Goal: Task Accomplishment & Management: Complete application form

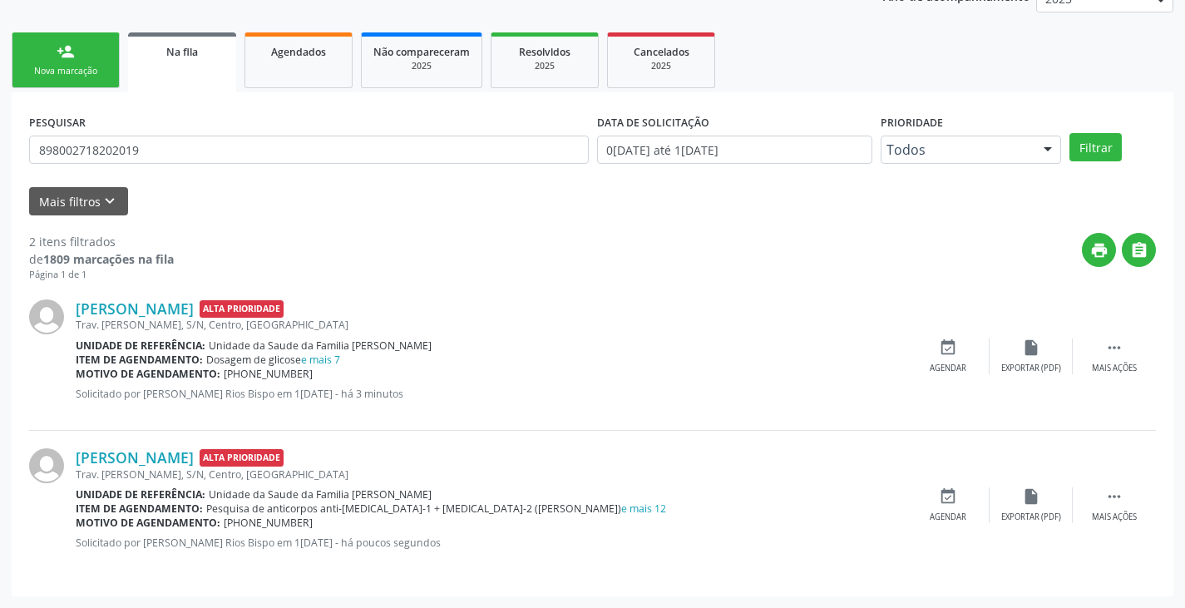
click at [101, 56] on link "person_add Nova marcação" at bounding box center [66, 60] width 108 height 56
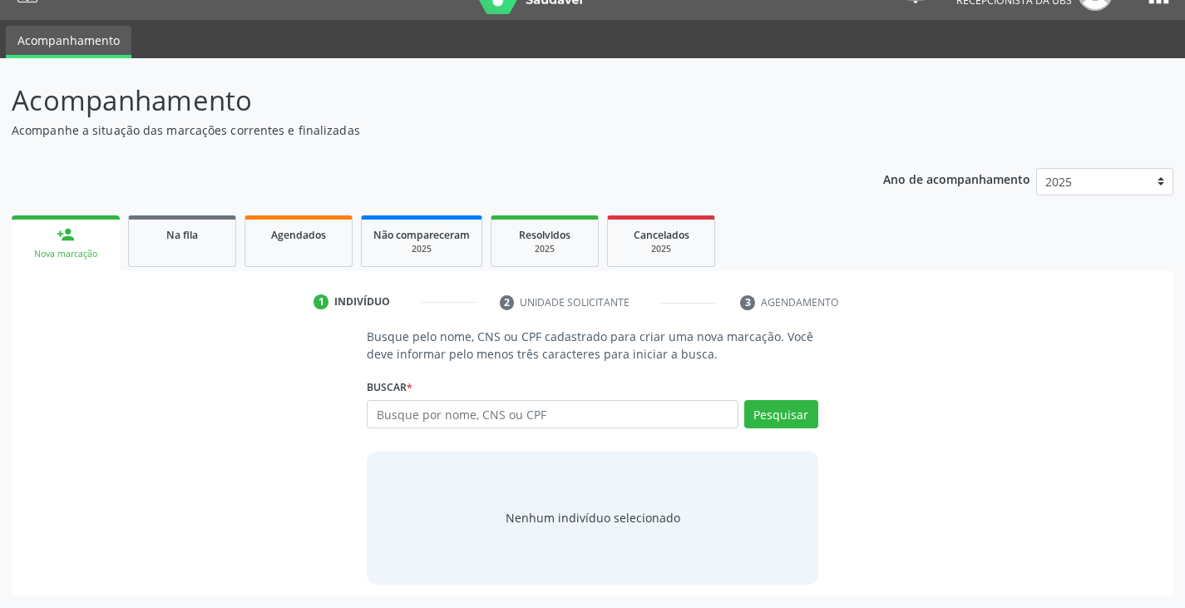
scroll to position [33, 0]
click at [446, 409] on input "text" at bounding box center [552, 414] width 371 height 28
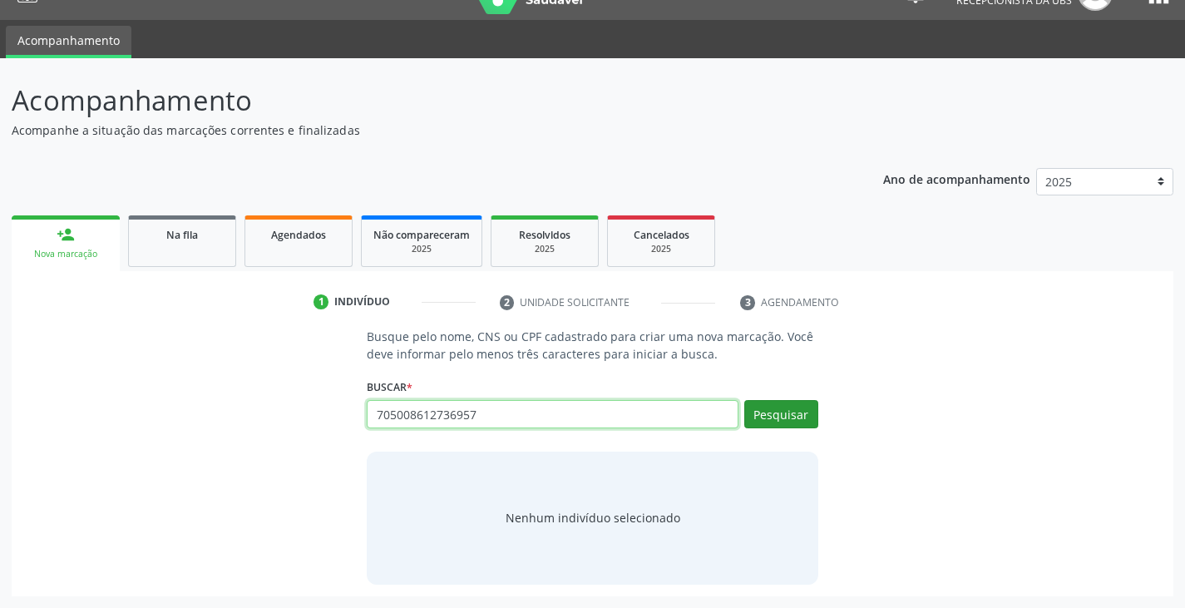
type input "705008612736957"
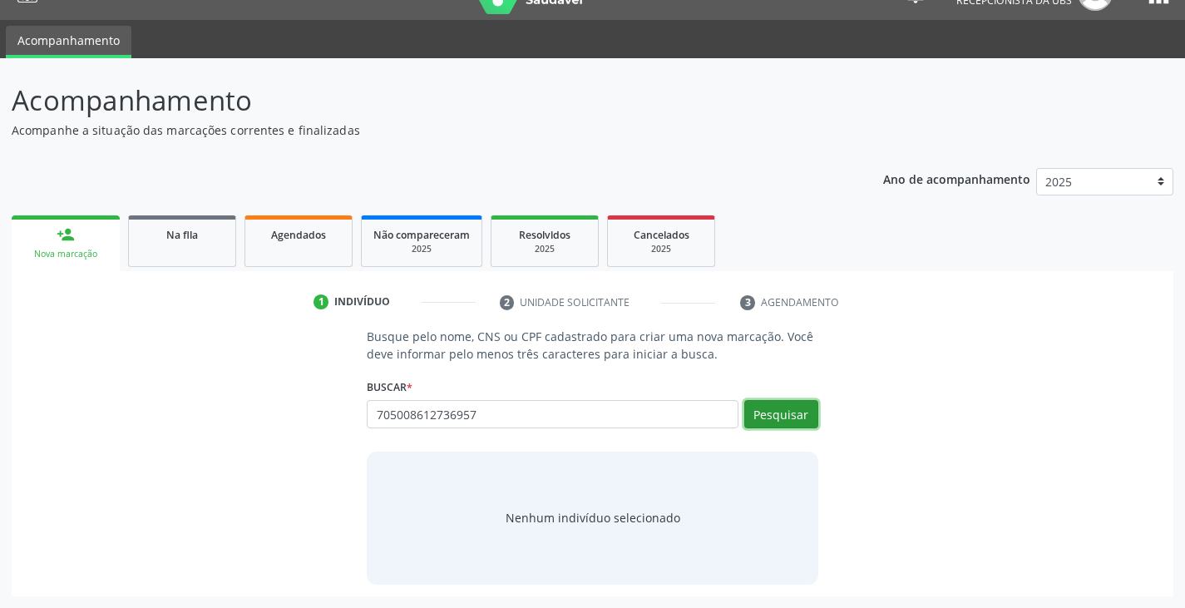
click at [791, 423] on button "Pesquisar" at bounding box center [781, 414] width 74 height 28
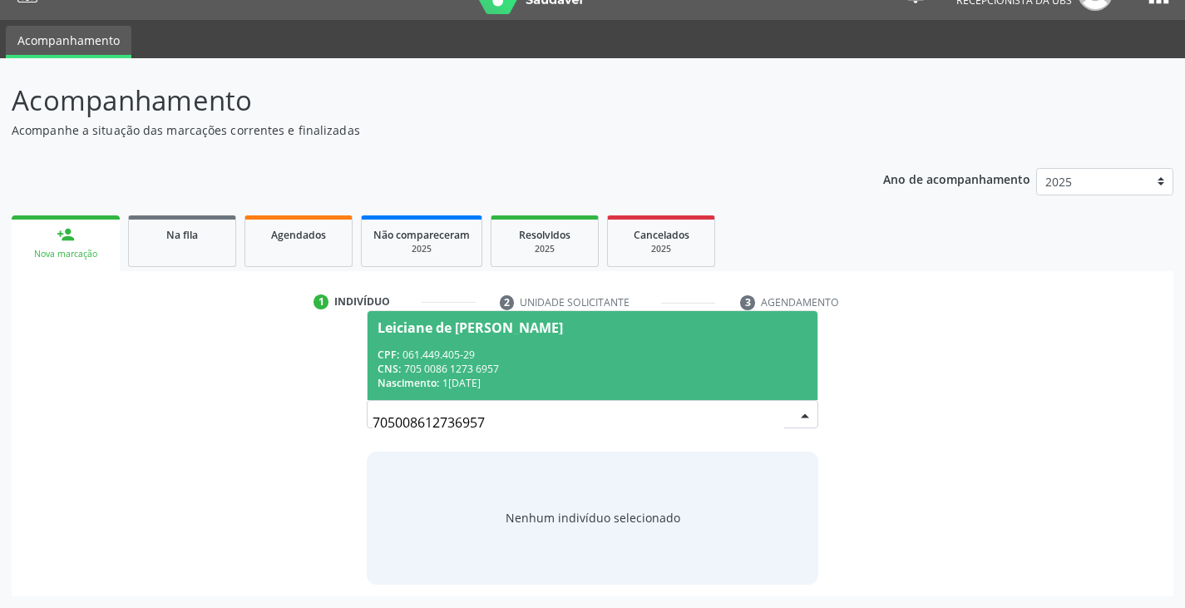
click at [482, 370] on div "CNS: 705 0086 1273 6957" at bounding box center [591, 369] width 429 height 14
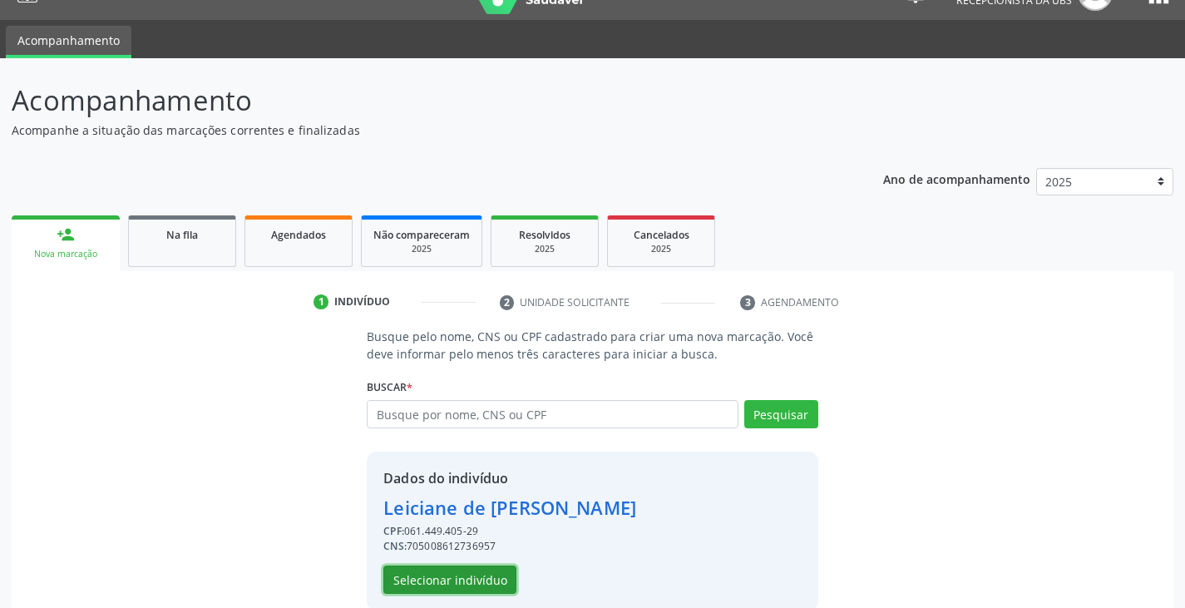
click at [451, 575] on button "Selecionar indivíduo" at bounding box center [449, 579] width 133 height 28
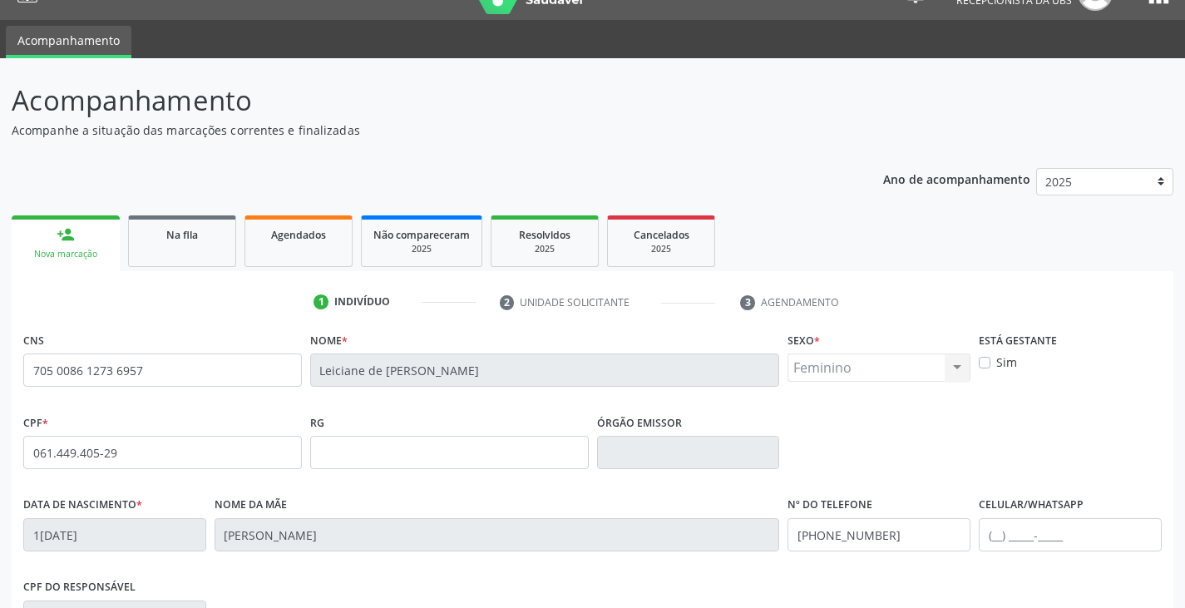
scroll to position [293, 0]
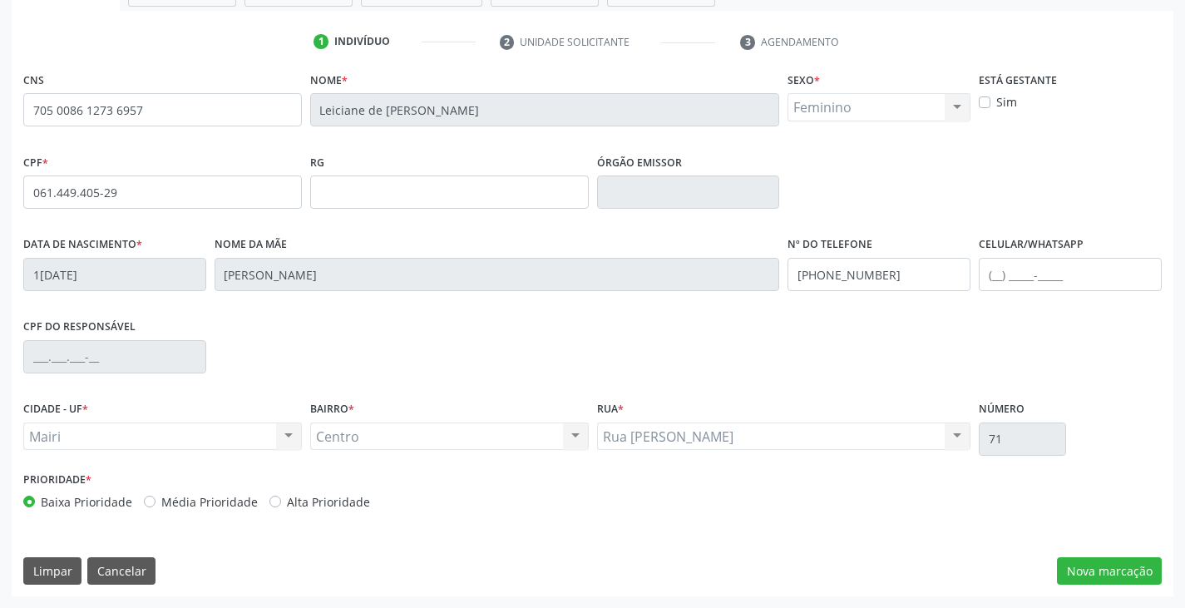
click at [323, 501] on label "Alta Prioridade" at bounding box center [328, 501] width 83 height 17
click at [281, 501] on input "Alta Prioridade" at bounding box center [275, 500] width 12 height 15
radio input "true"
click at [1116, 576] on button "Nova marcação" at bounding box center [1109, 571] width 105 height 28
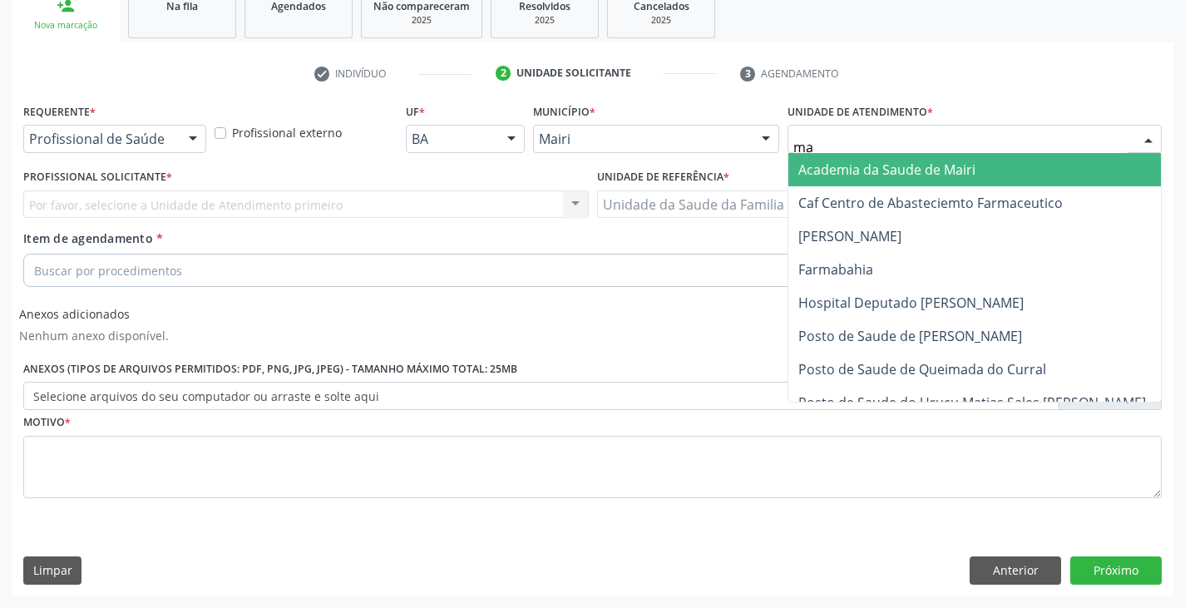
type input "mar"
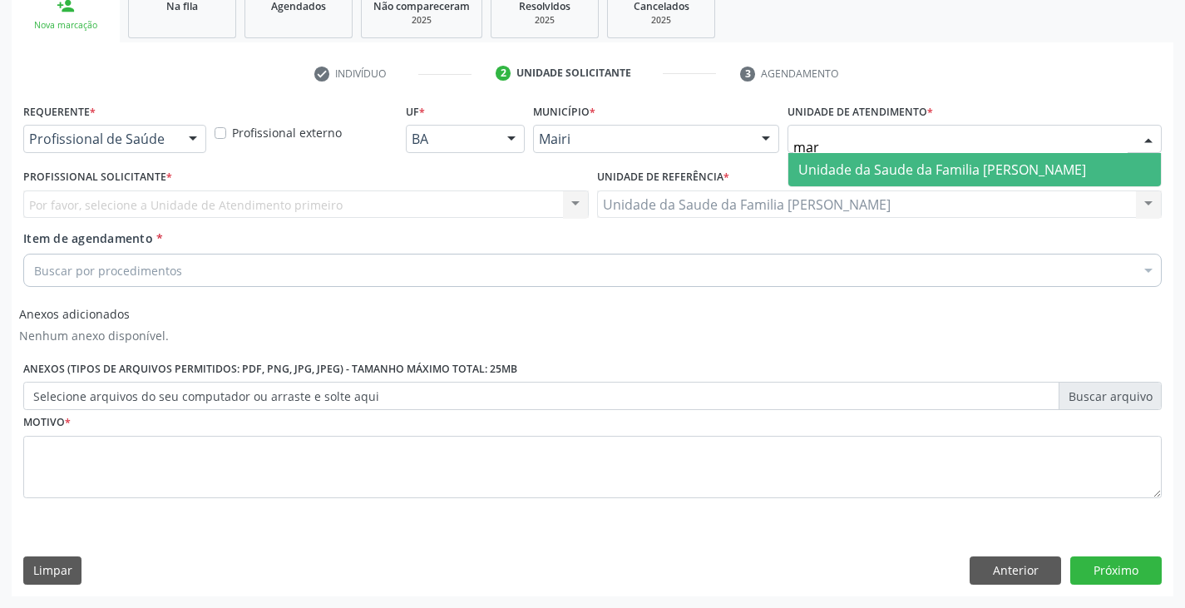
click at [934, 174] on span "Unidade da Saude da Familia [PERSON_NAME]" at bounding box center [942, 169] width 288 height 18
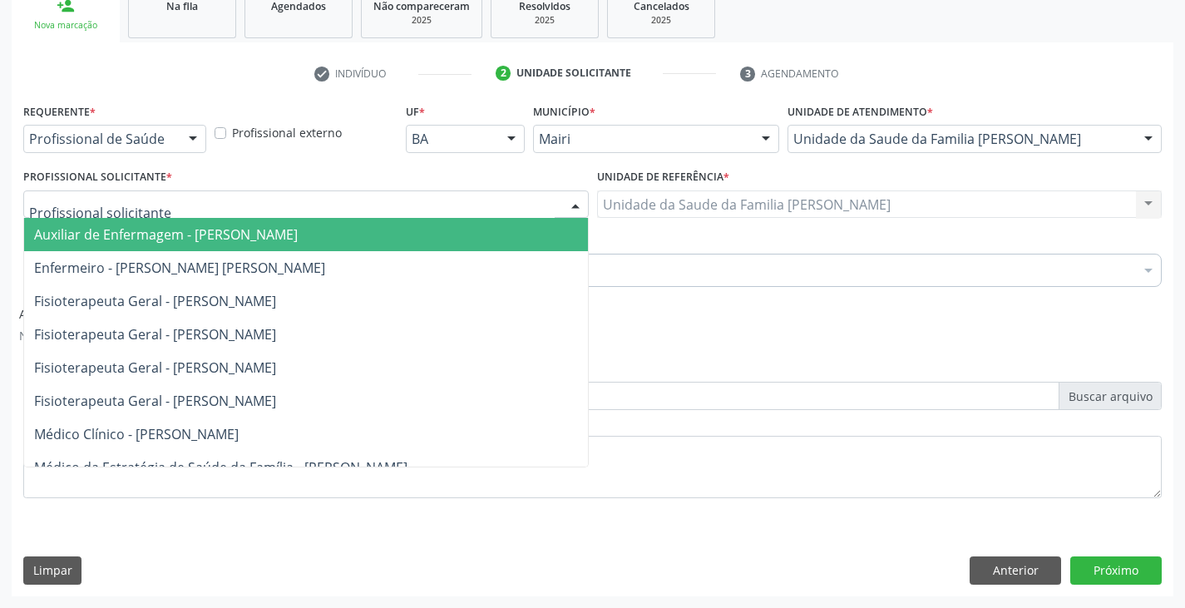
click at [62, 214] on div at bounding box center [305, 204] width 565 height 28
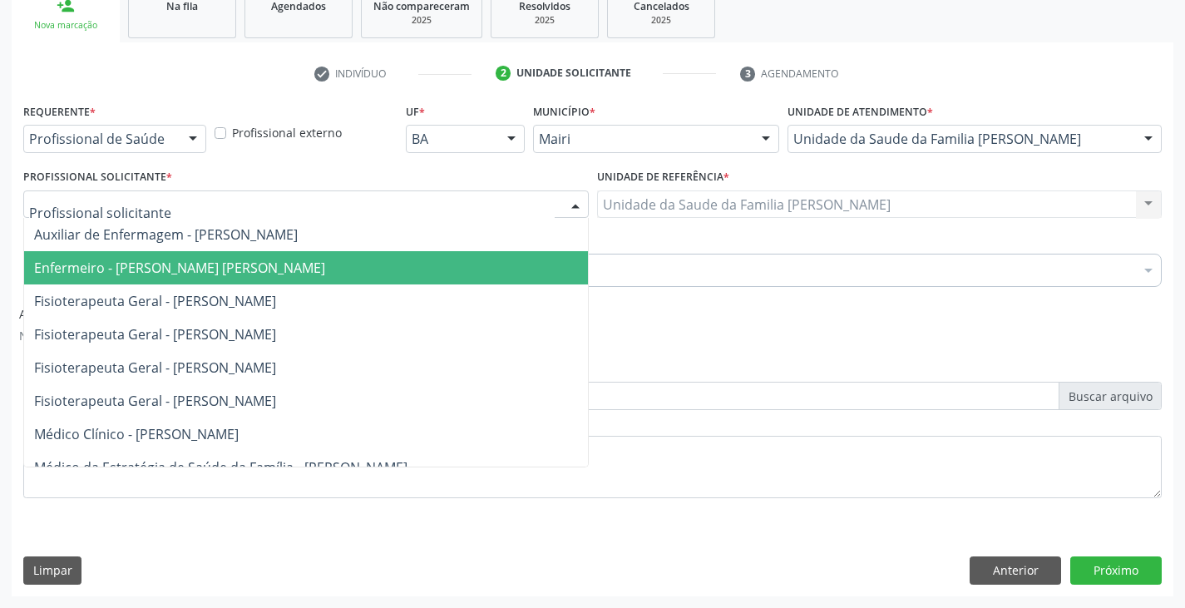
click at [116, 276] on span "Enfermeiro - [PERSON_NAME] [PERSON_NAME]" at bounding box center [306, 267] width 564 height 33
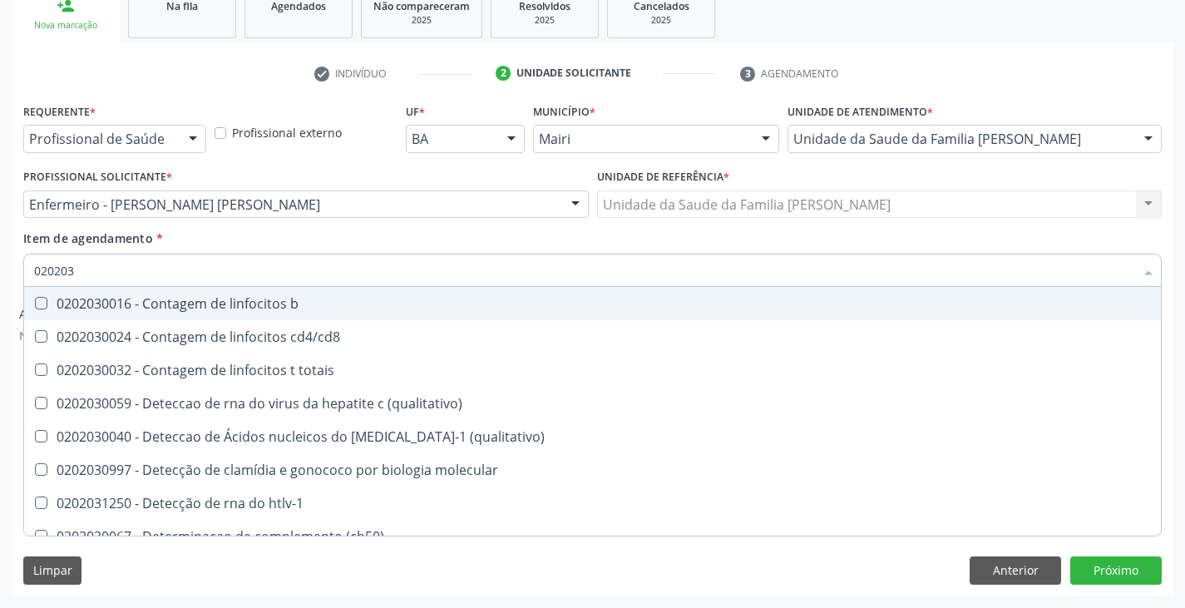
type input "0202038"
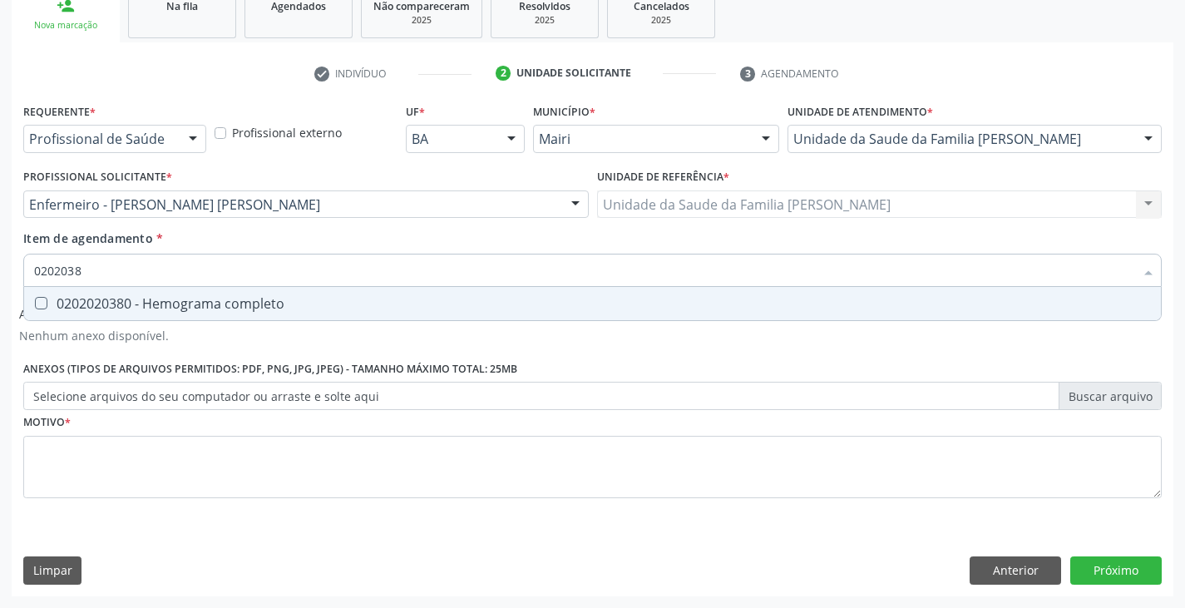
click at [183, 305] on div "0202020380 - Hemograma completo" at bounding box center [592, 303] width 1116 height 13
checkbox completo "true"
type input "020203"
checkbox completo "false"
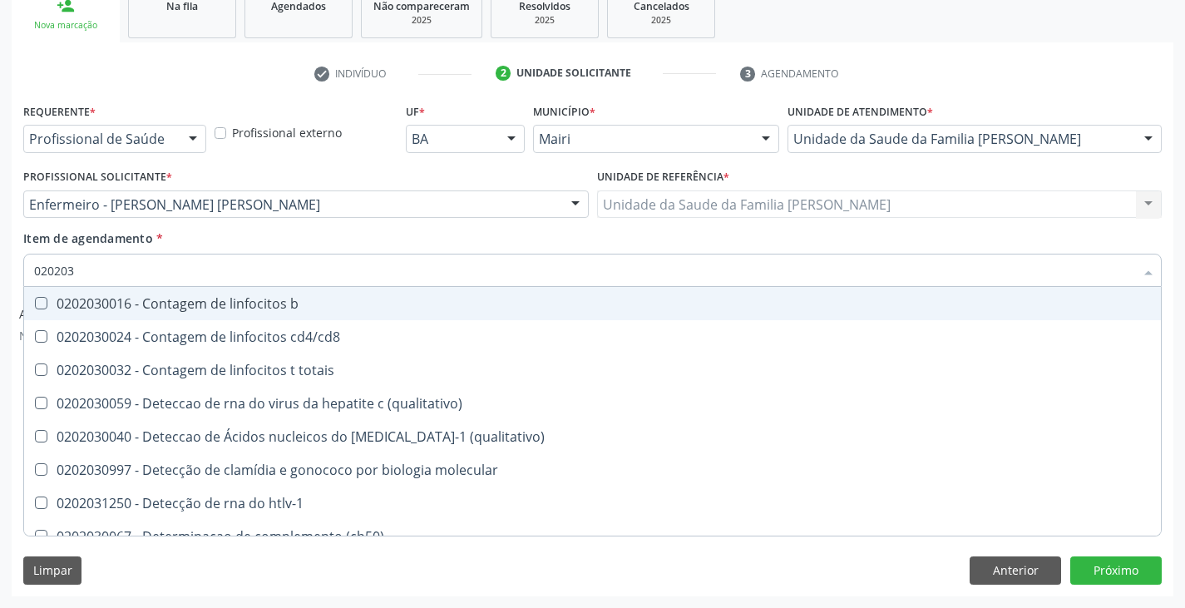
type input "02020"
checkbox completo "false"
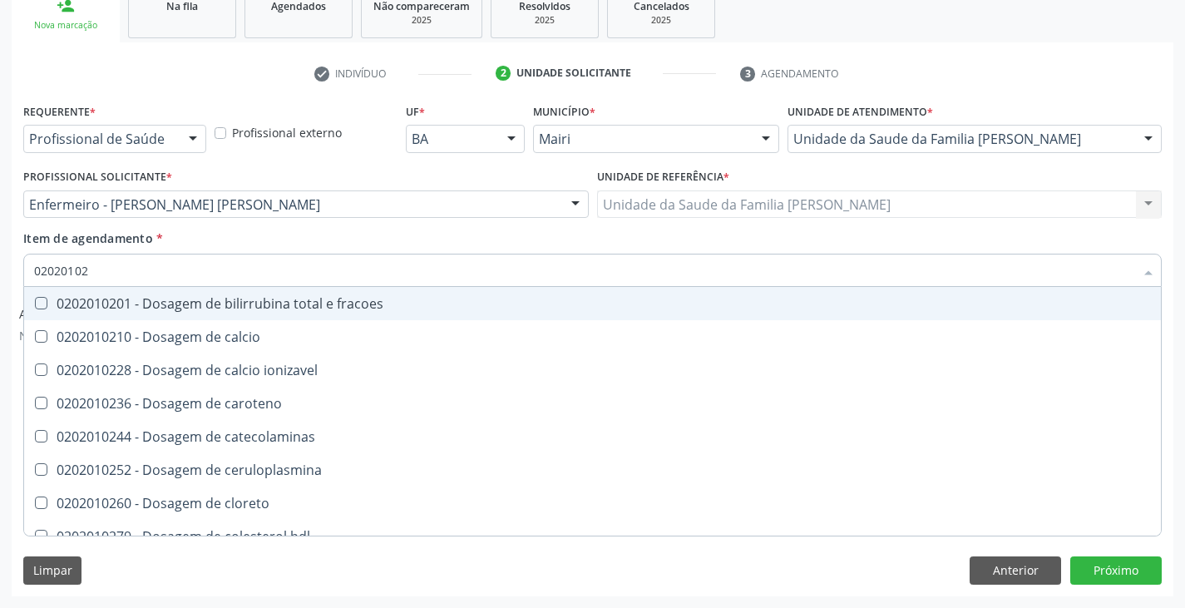
type input "020201029"
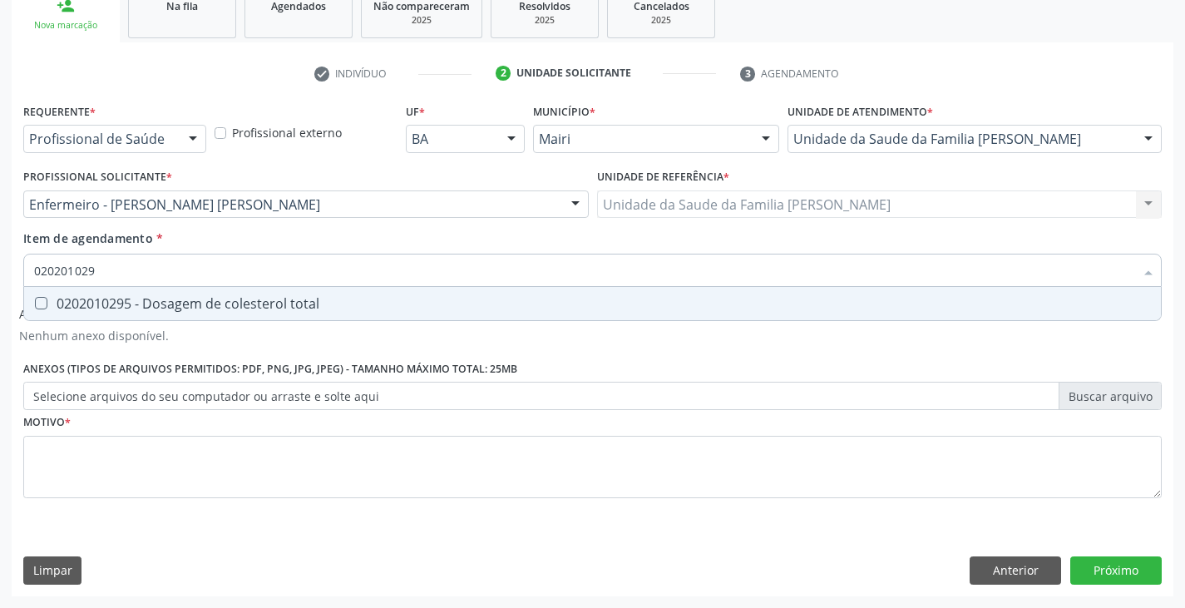
click at [183, 305] on div "0202010295 - Dosagem de colesterol total" at bounding box center [592, 303] width 1116 height 13
checkbox total "true"
type input "02020102"
checkbox total "false"
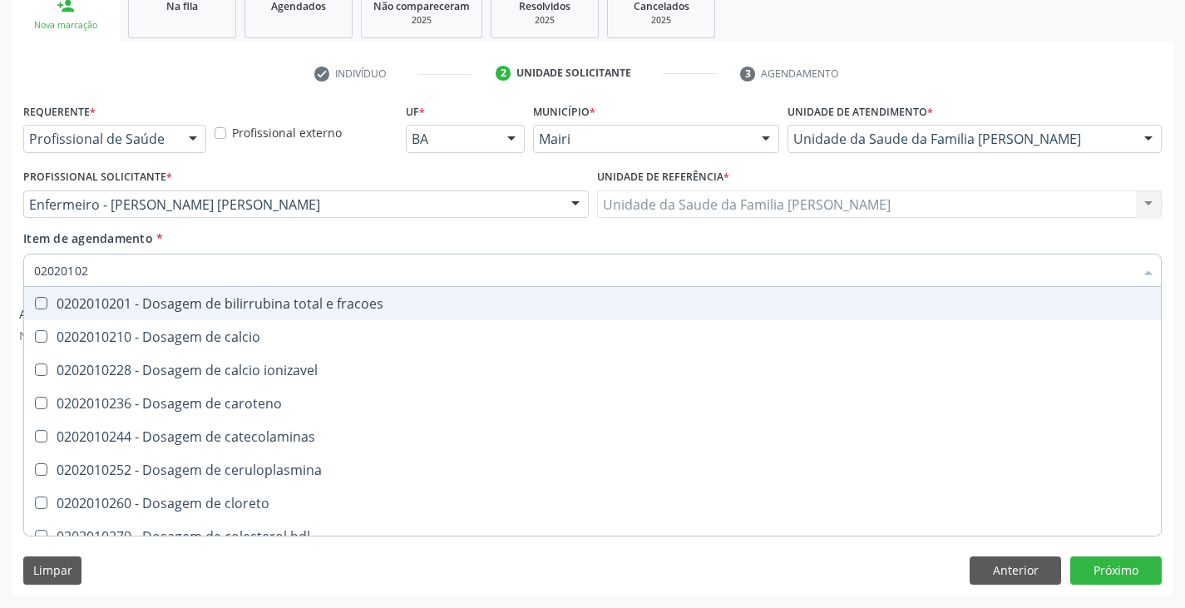
type input "020201028"
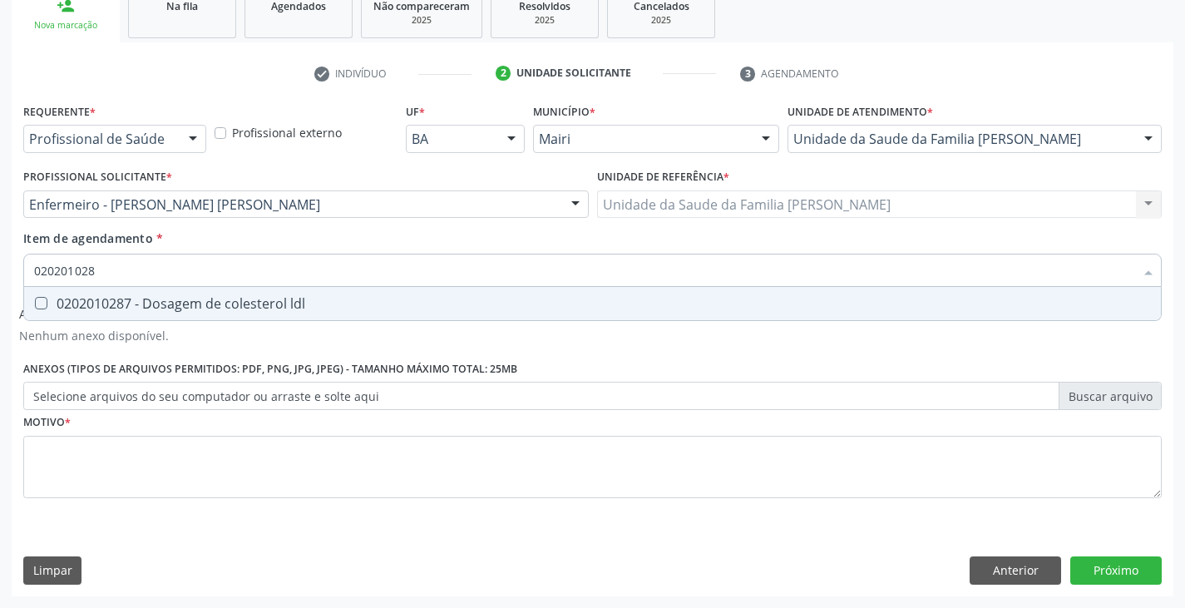
click at [183, 305] on div "0202010287 - Dosagem de colesterol ldl" at bounding box center [592, 303] width 1116 height 13
checkbox ldl "true"
type input "02020102"
checkbox ldl "false"
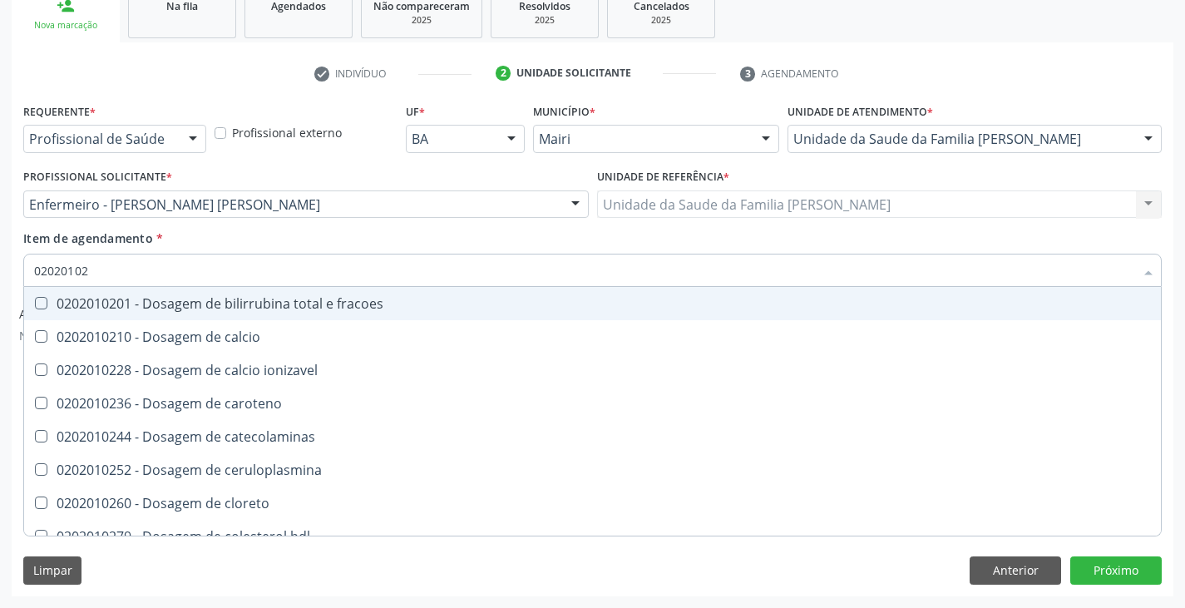
type input "020201027"
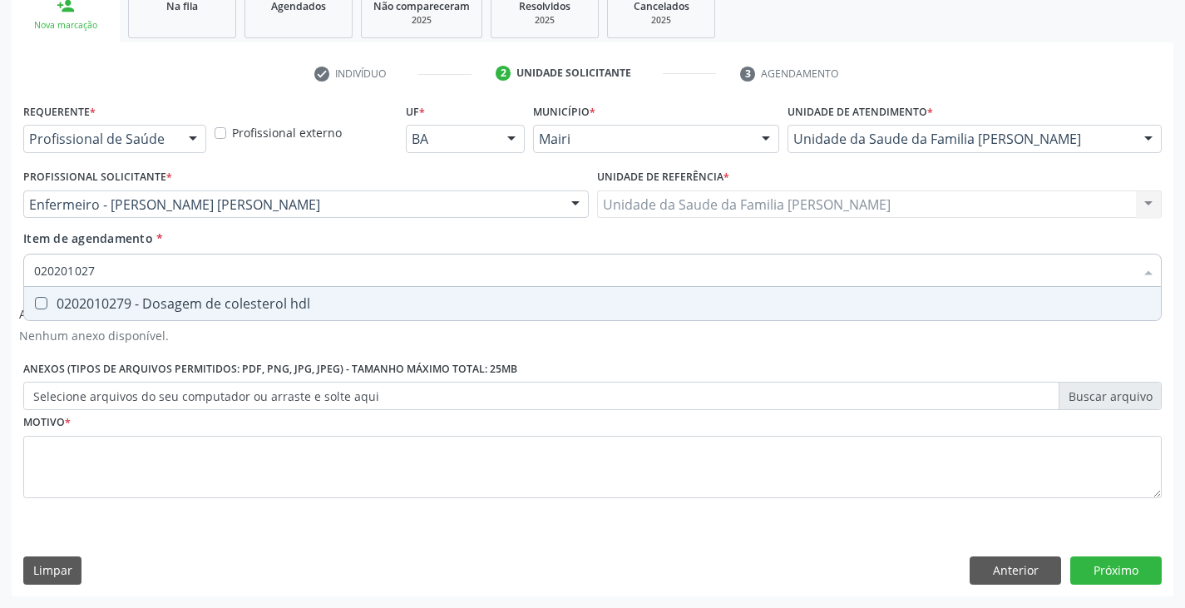
click at [183, 305] on div "0202010279 - Dosagem de colesterol hdl" at bounding box center [592, 303] width 1116 height 13
checkbox hdl "true"
type input "02020102"
checkbox hdl "false"
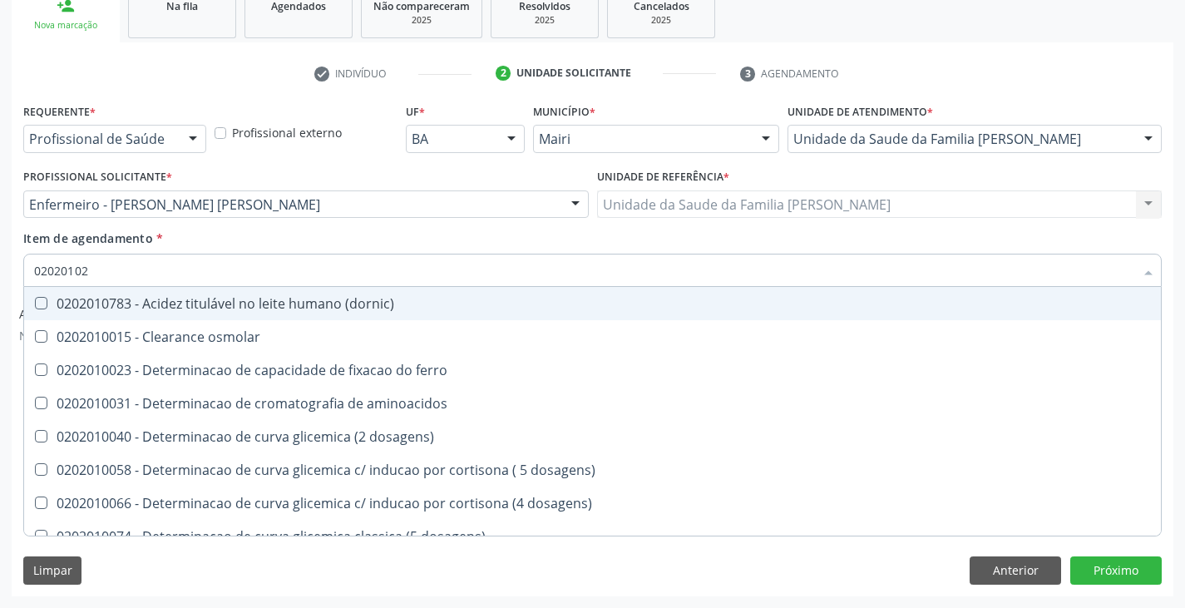
type input "0202010"
checkbox dosagens\) "false"
checkbox osmolaridade "false"
checkbox ivy "false"
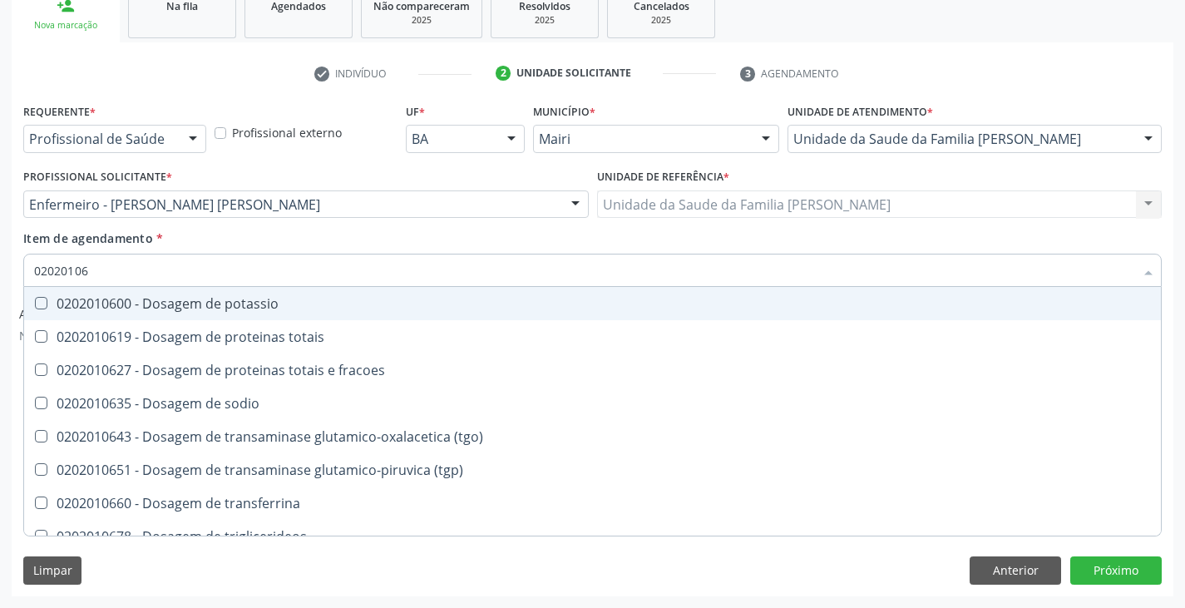
type input "020201067"
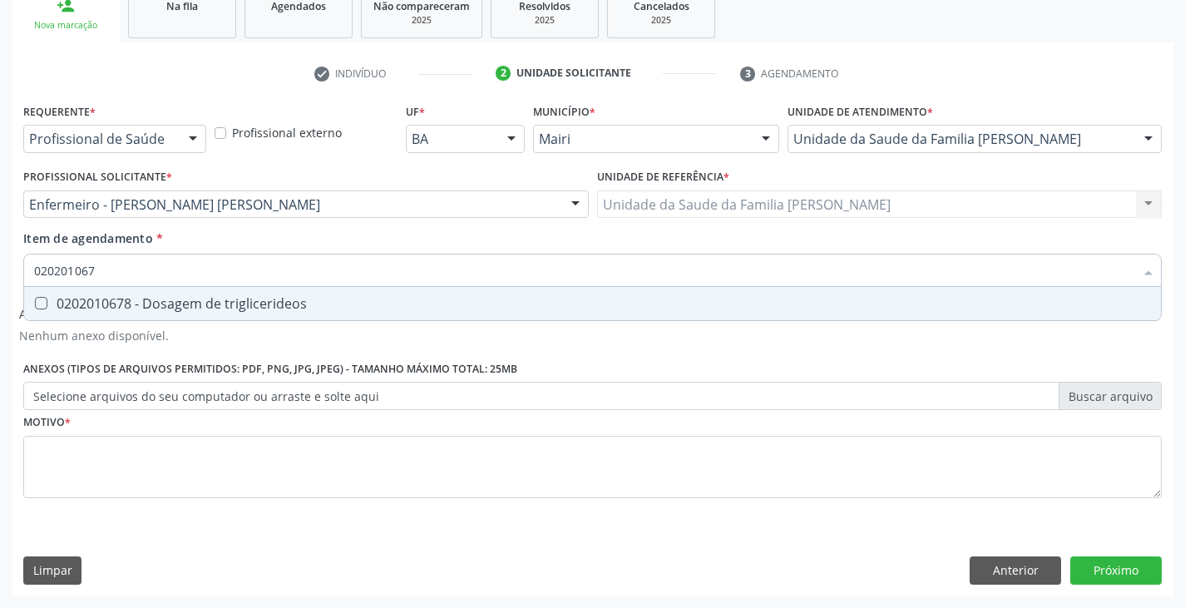
click at [183, 305] on div "0202010678 - Dosagem de triglicerideos" at bounding box center [592, 303] width 1116 height 13
checkbox triglicerideos "true"
type input "02020106"
checkbox triglicerideos "false"
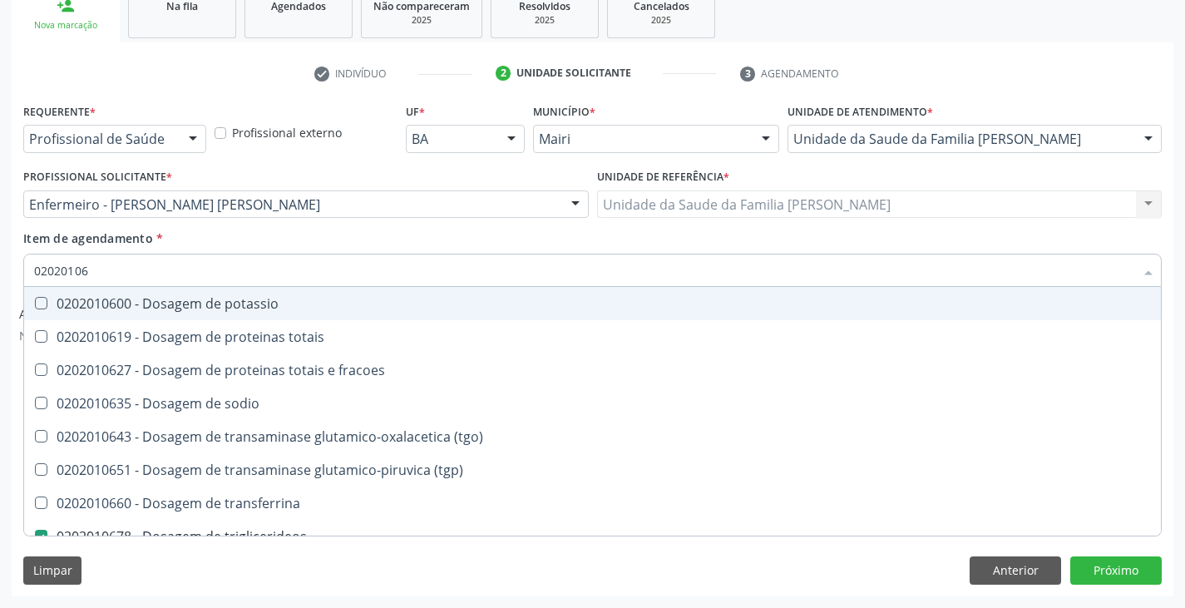
type input "0202010"
checkbox triglicerideos "false"
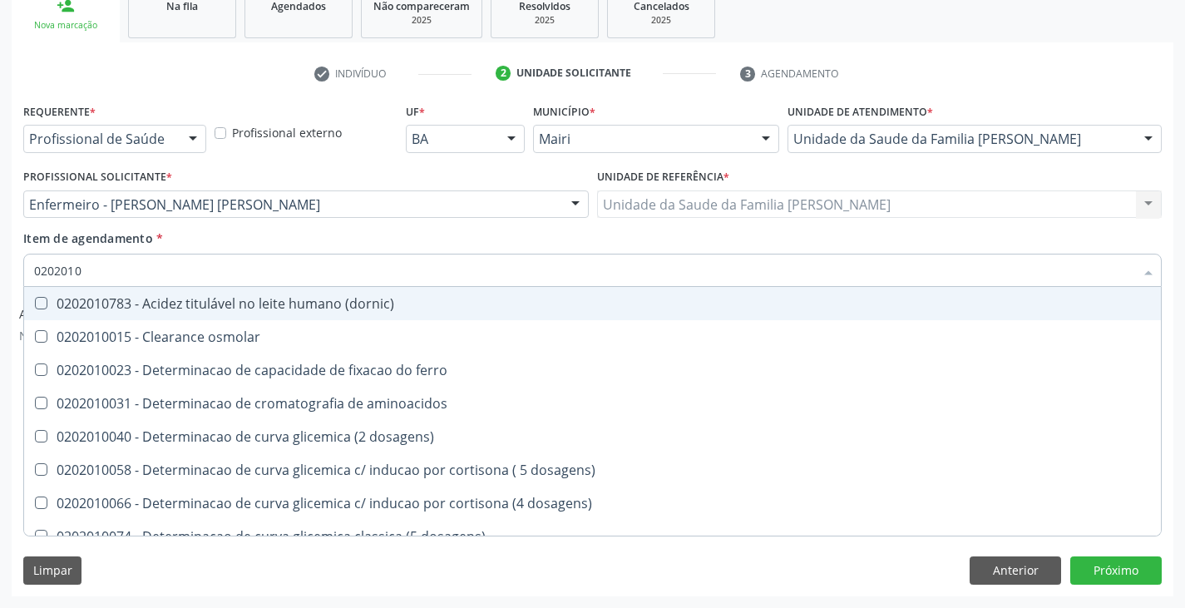
type input "02020106"
checkbox dosagens\) "true"
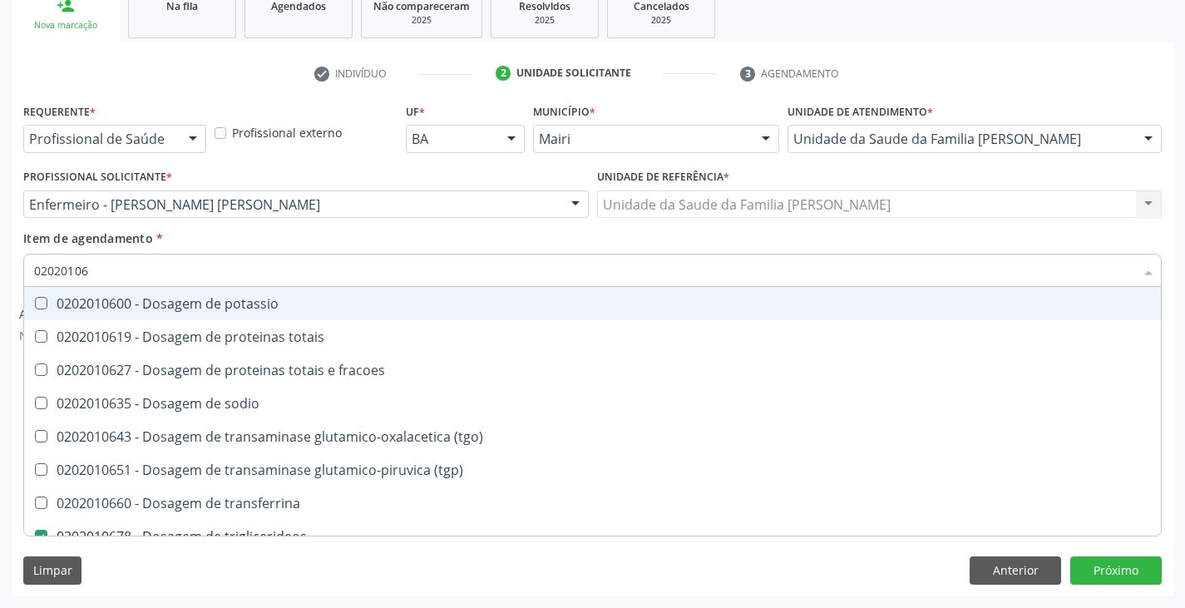
type input "020201069"
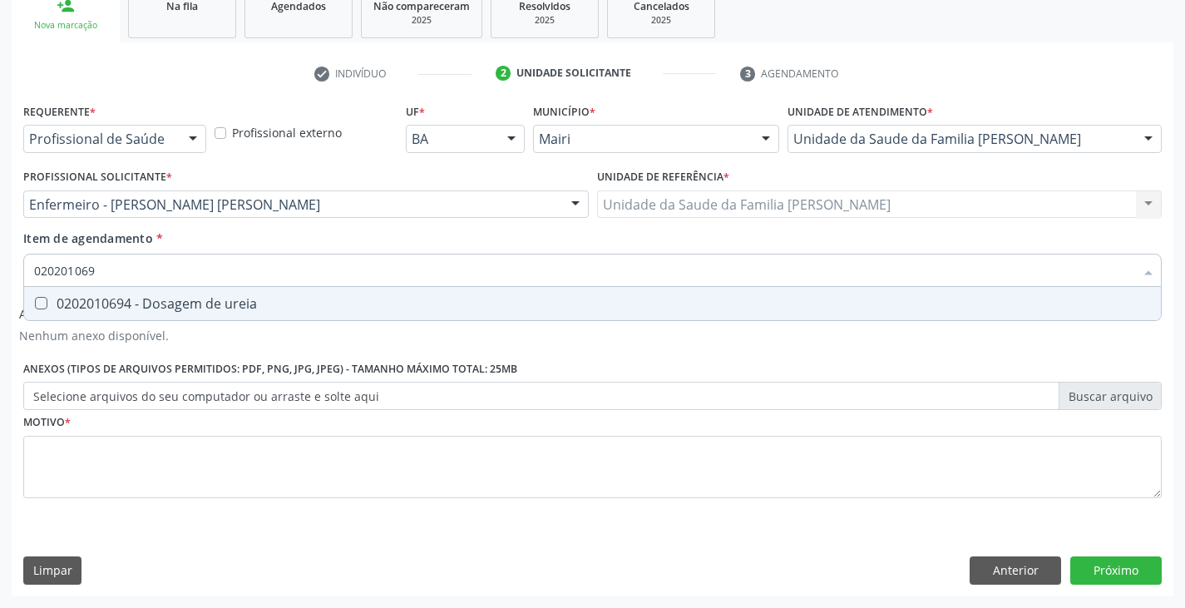
click at [183, 305] on div "0202010694 - Dosagem de ureia" at bounding box center [592, 303] width 1116 height 13
checkbox ureia "true"
type input "02020106"
checkbox ureia "false"
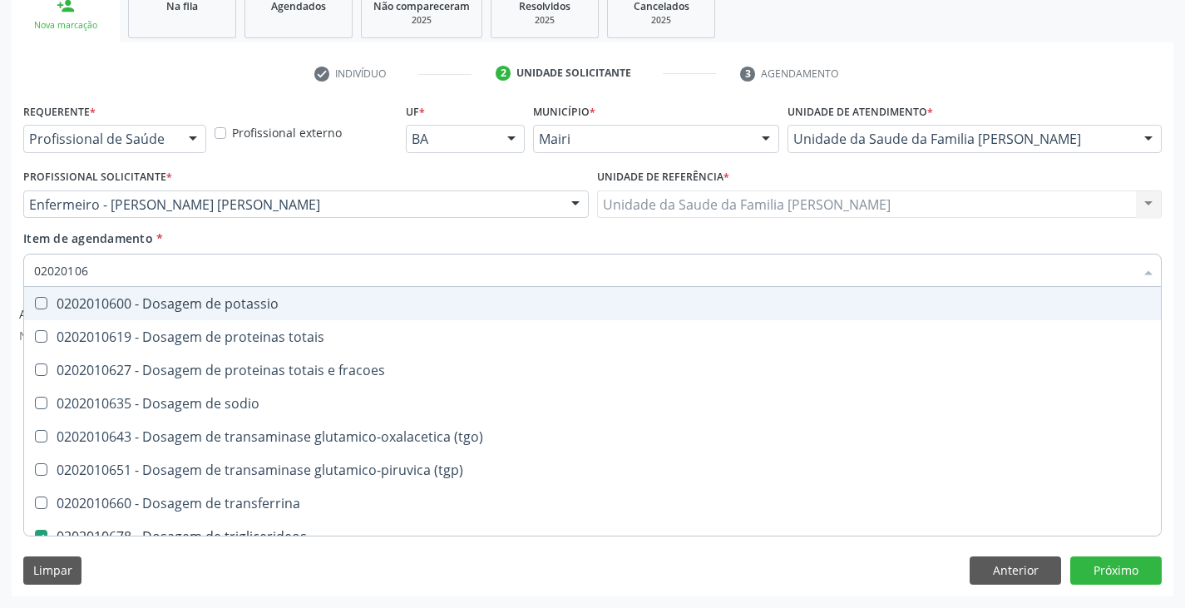
type input "0202010"
checkbox triglicerideos "false"
checkbox ureia "false"
type input "020201031"
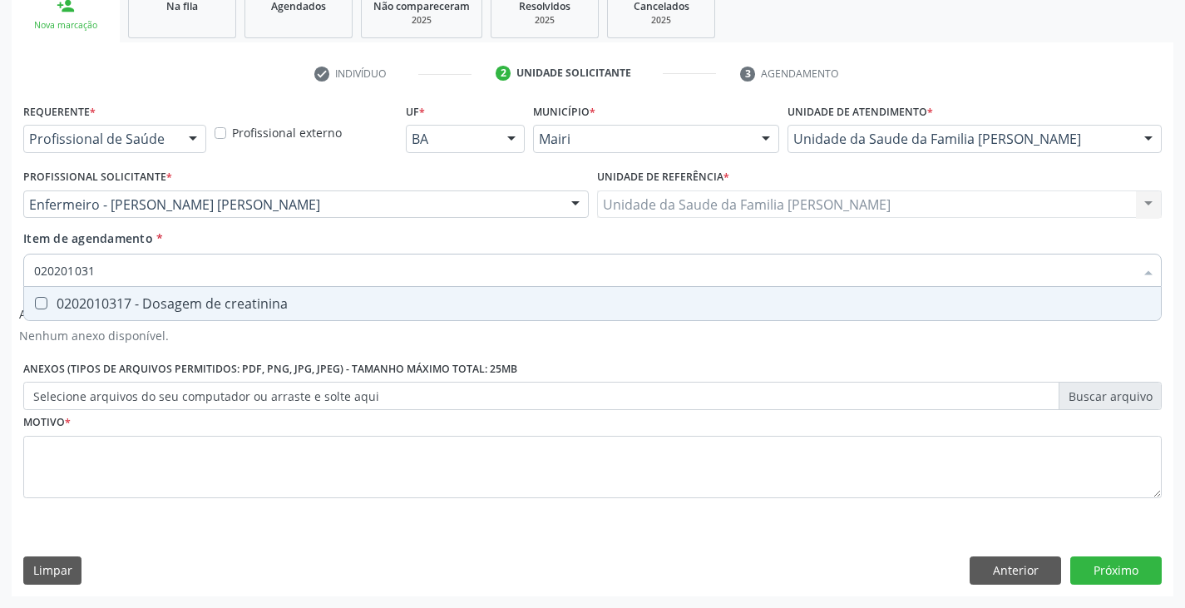
click at [183, 305] on div "0202010317 - Dosagem de creatinina" at bounding box center [592, 303] width 1116 height 13
checkbox creatinina "true"
type input "02020103"
checkbox creatinina "false"
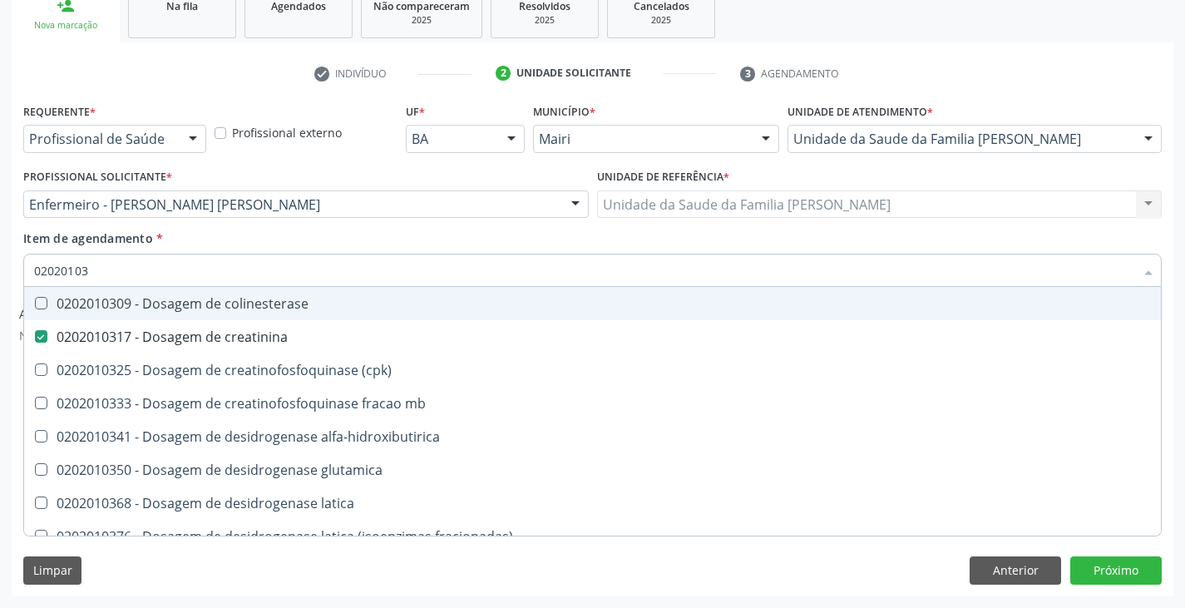
type input "0202010"
checkbox creatinina "false"
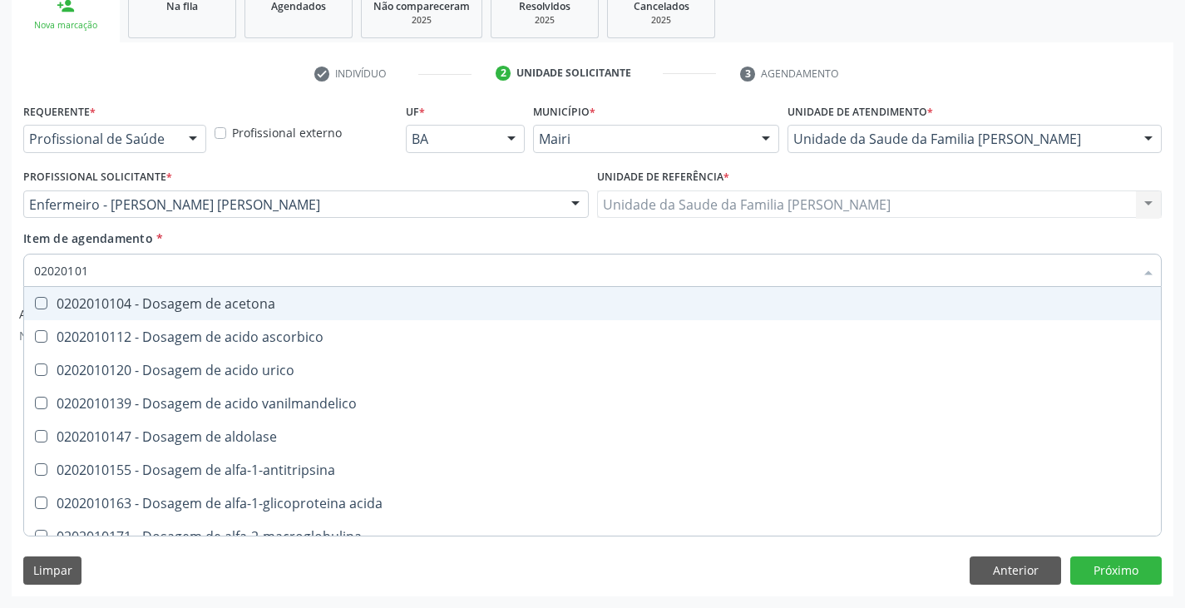
type input "020201012"
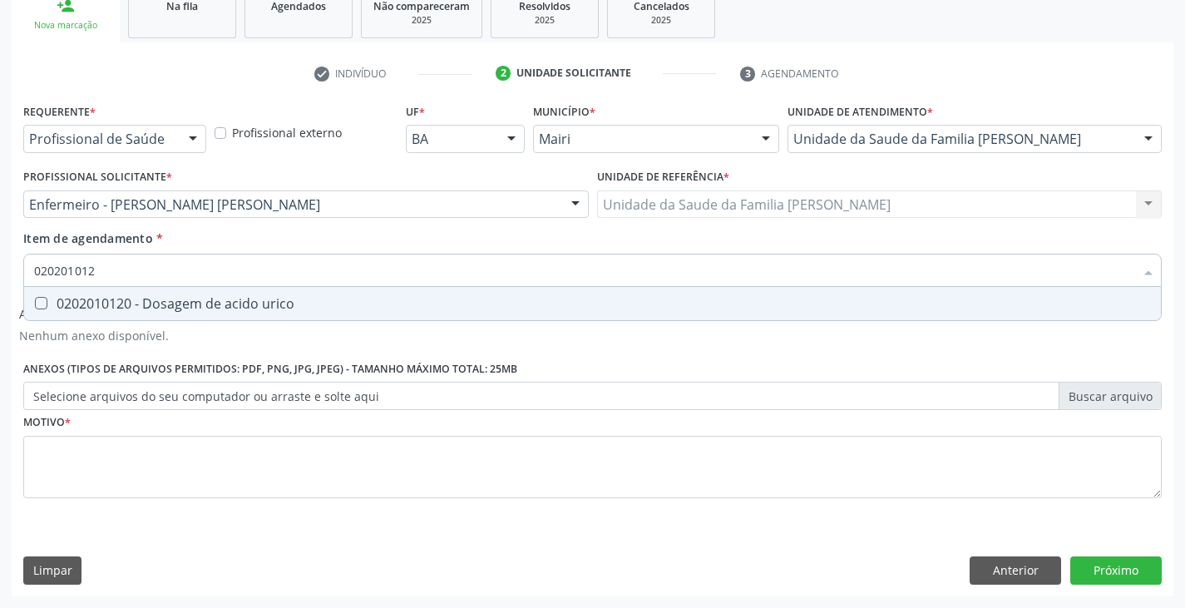
click at [183, 305] on div "0202010120 - Dosagem de acido urico" at bounding box center [592, 303] width 1116 height 13
checkbox urico "true"
type input "02020101"
checkbox urico "false"
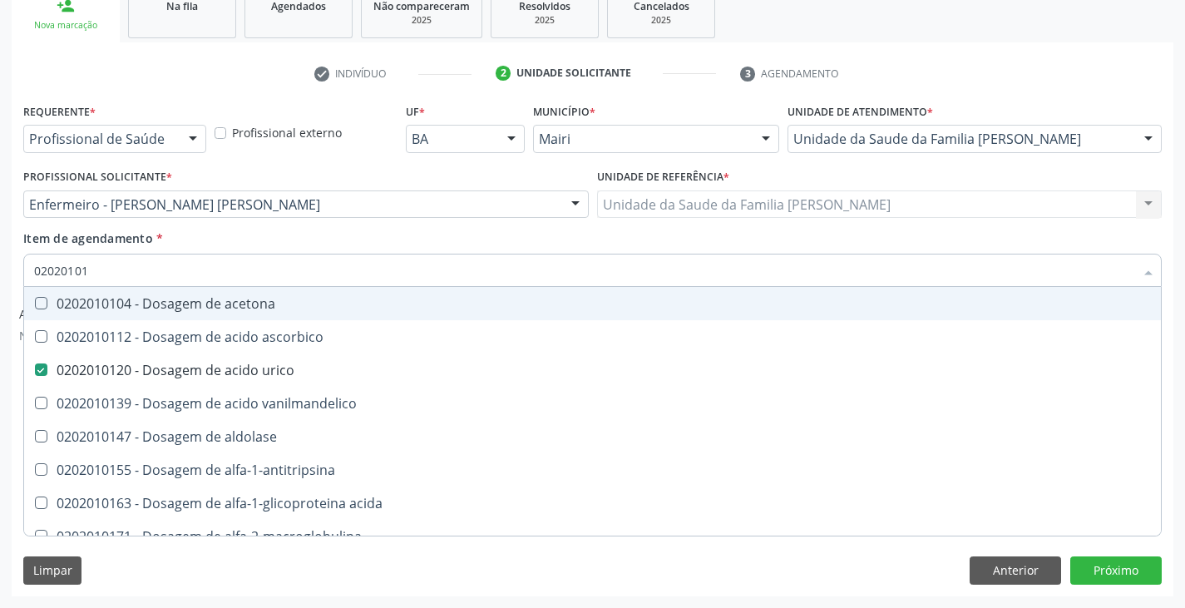
type input "0202010"
checkbox urico "false"
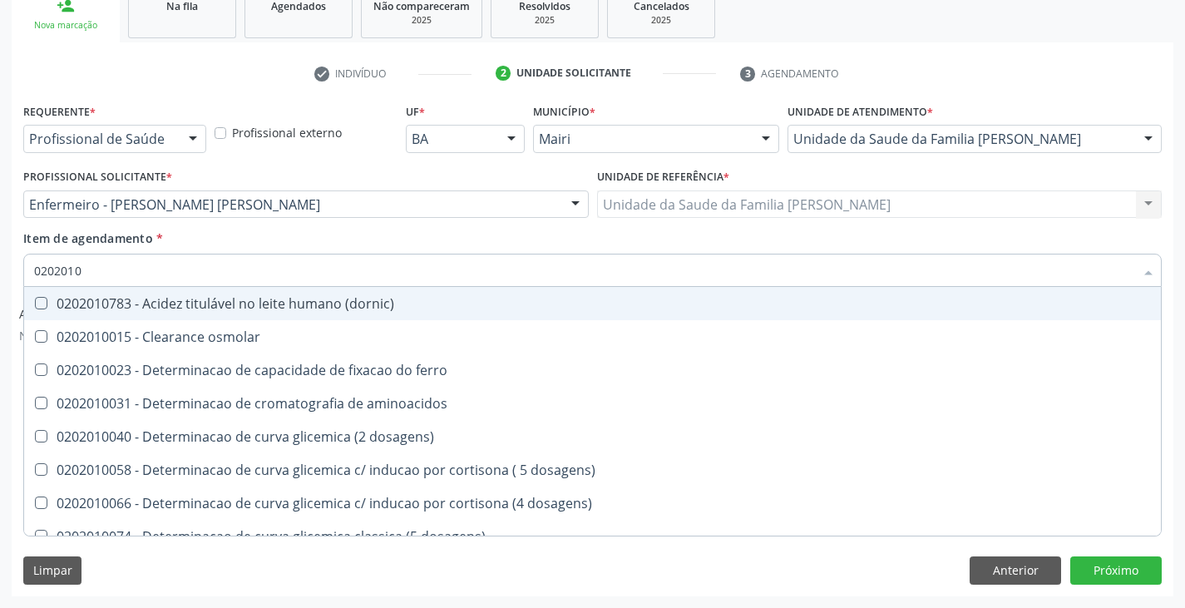
type input "02020106"
checkbox dosagens\) "true"
checkbox ivy "true"
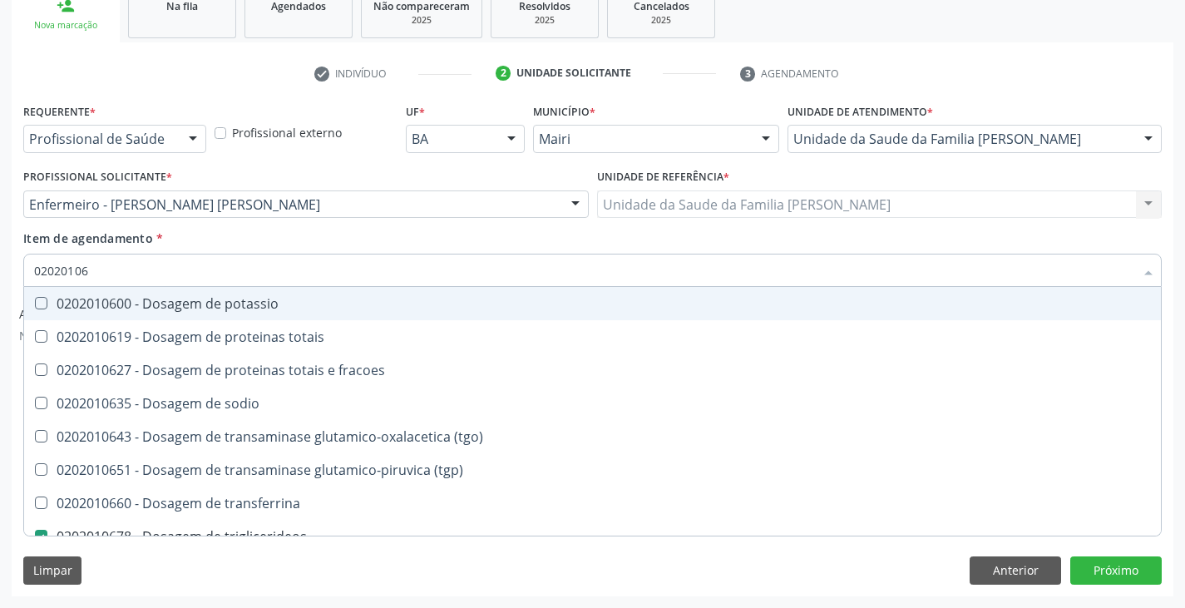
type input "020201064"
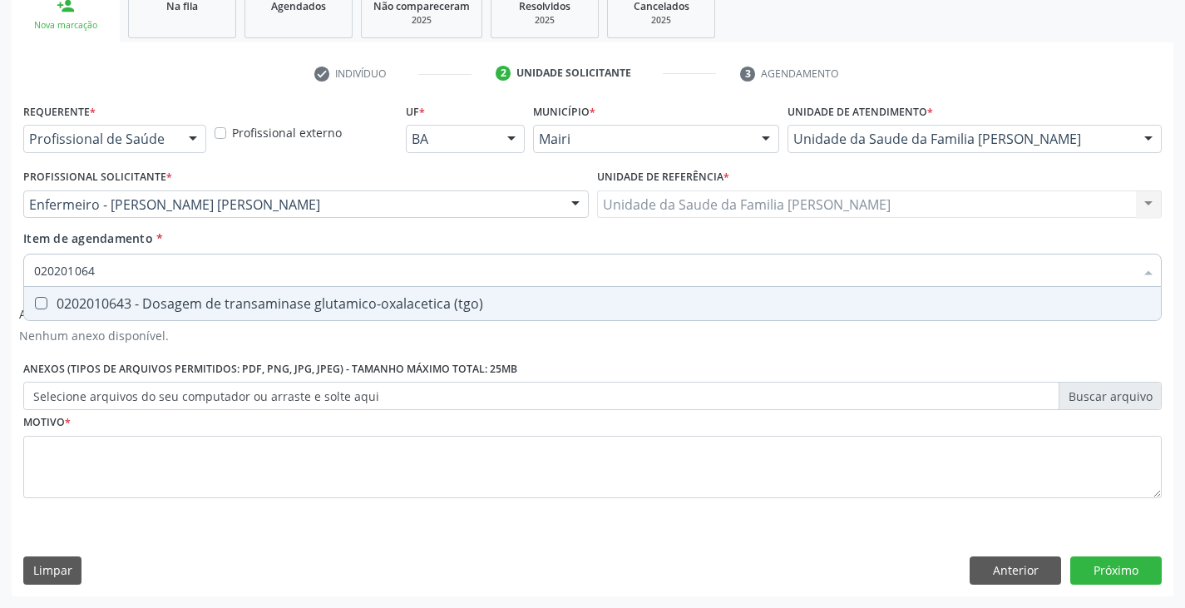
click at [183, 305] on div "0202010643 - Dosagem de transaminase glutamico-oxalacetica (tgo)" at bounding box center [592, 303] width 1116 height 13
checkbox \(tgo\) "true"
type input "02020106"
checkbox \(tgo\) "false"
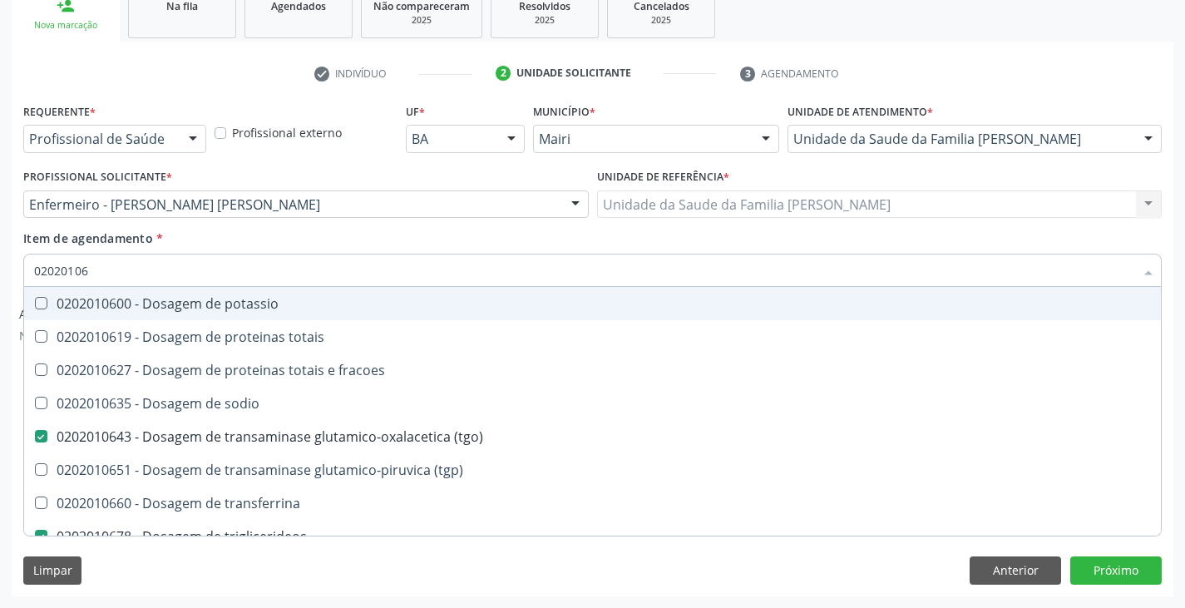
type input "020201065"
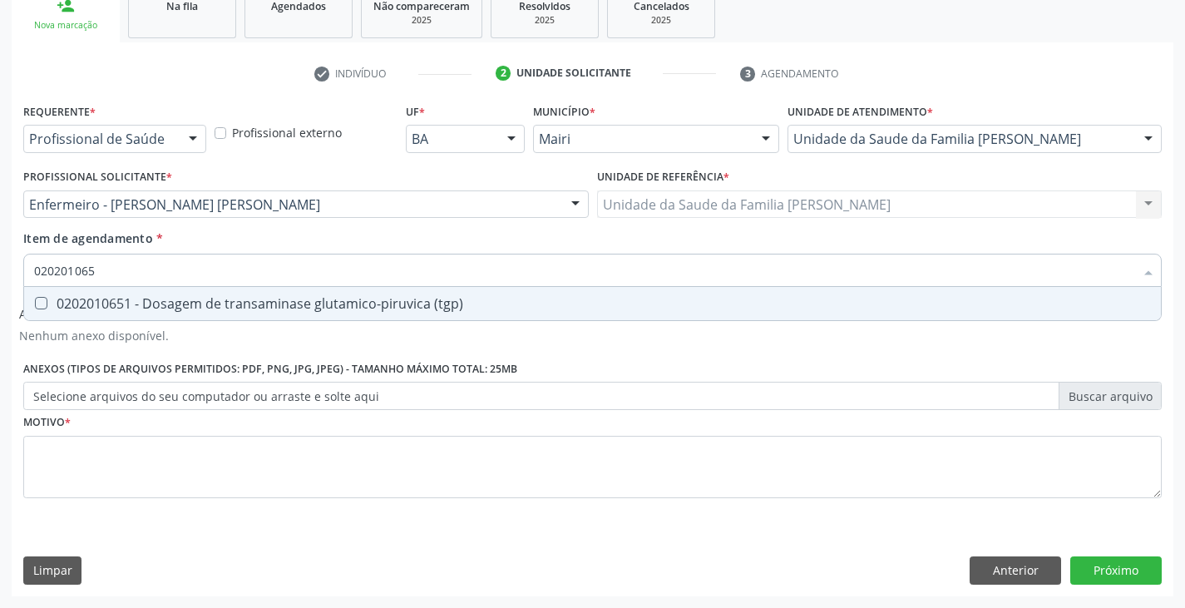
click at [183, 305] on div "0202010651 - Dosagem de transaminase glutamico-piruvica (tgp)" at bounding box center [592, 303] width 1116 height 13
checkbox \(tgp\) "true"
type input "02020106"
checkbox \(tgp\) "false"
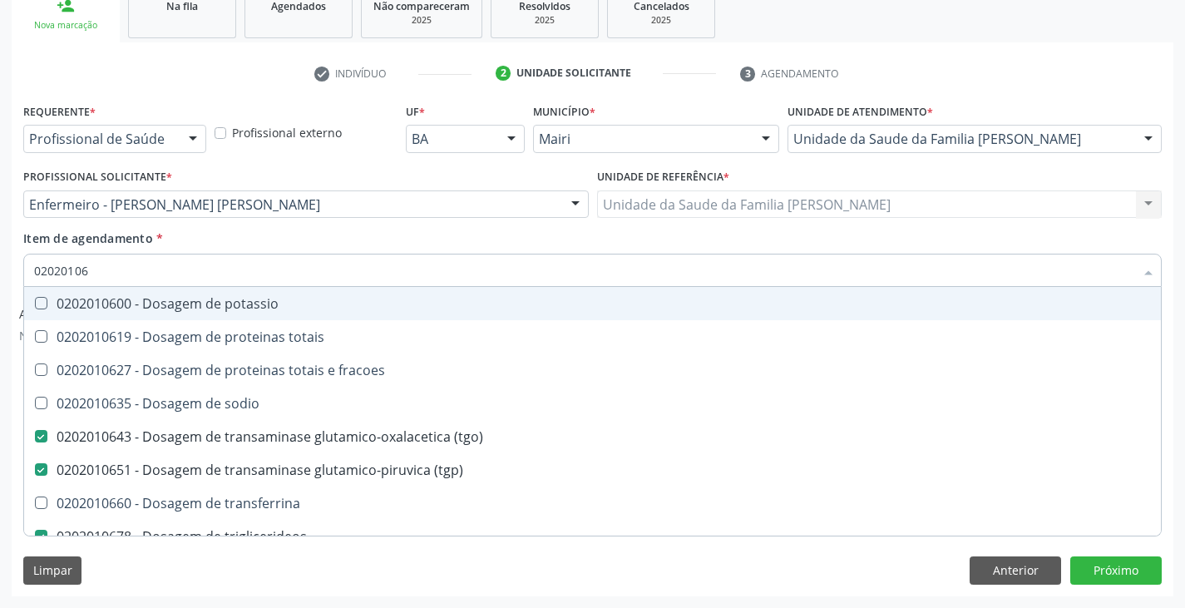
type input "0202010"
checkbox \(tgo\) "false"
checkbox \(tgp\) "false"
checkbox triglicerideos "false"
checkbox ureia "false"
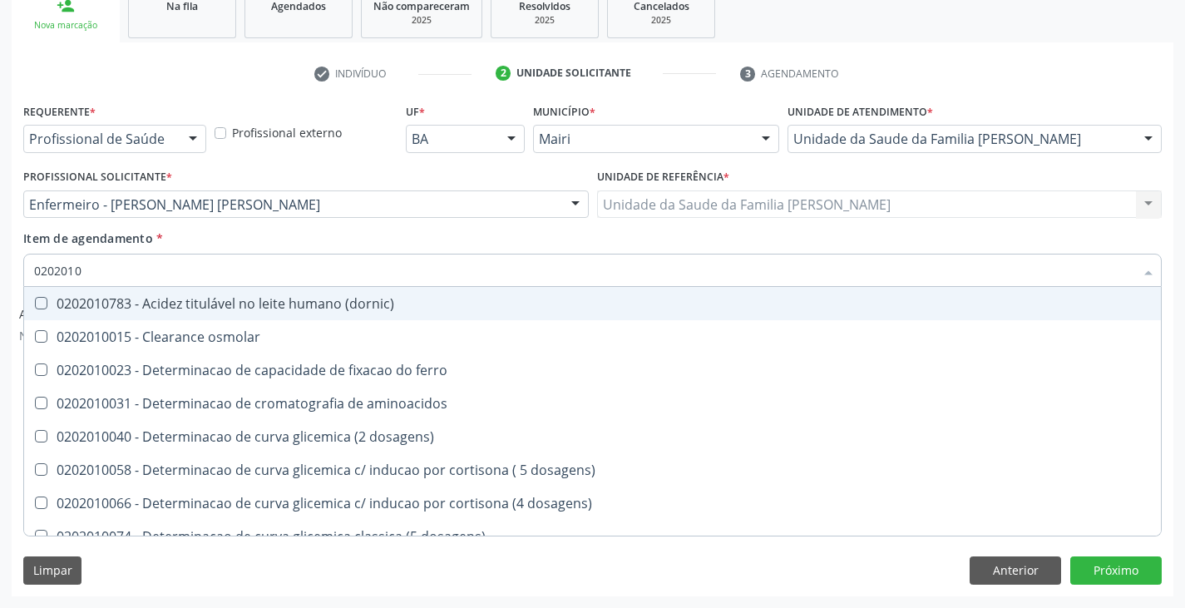
type input "020201"
checkbox urico "false"
checkbox alfa-2-macroglobulina "true"
checkbox hdl "false"
checkbox ldl "false"
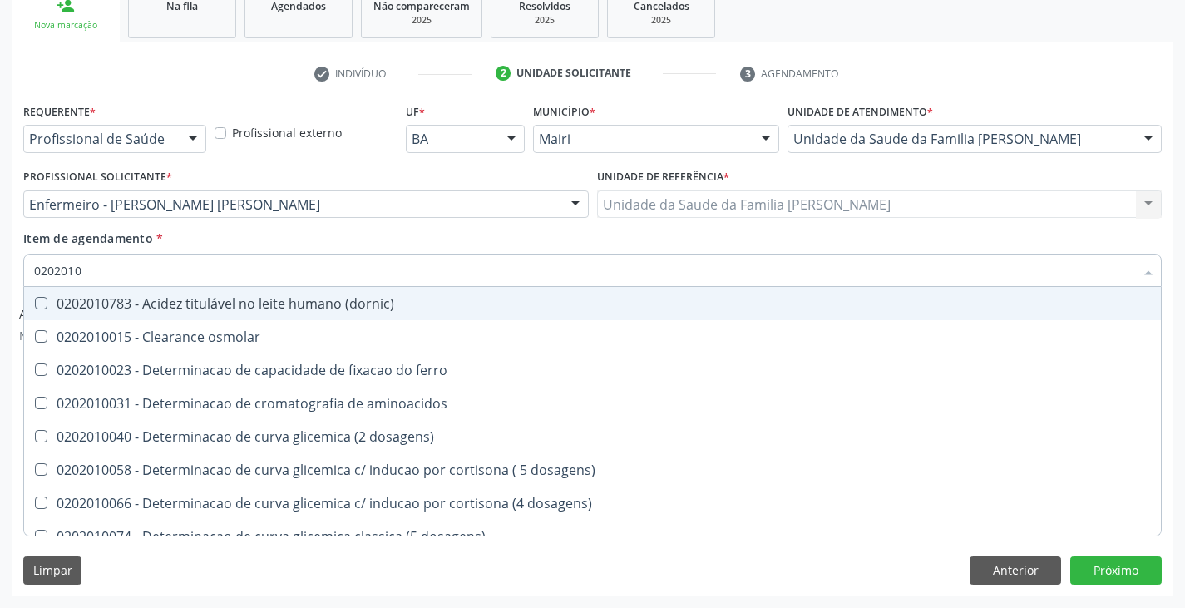
checkbox total "false"
checkbox creatinina "false"
checkbox alfa-hidroxibutirica "true"
checkbox glutamica "true"
checkbox latica "true"
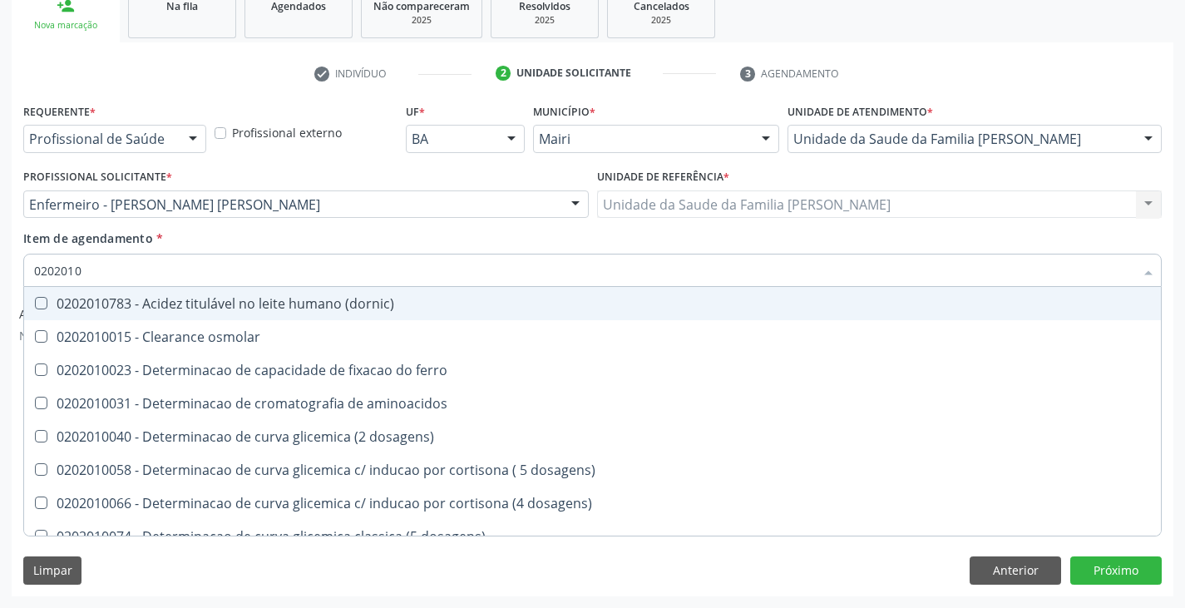
checkbox ferritina "true"
checkbox \(tgo\) "false"
checkbox \(tgp\) "false"
checkbox triglicerideos "false"
checkbox ureia "false"
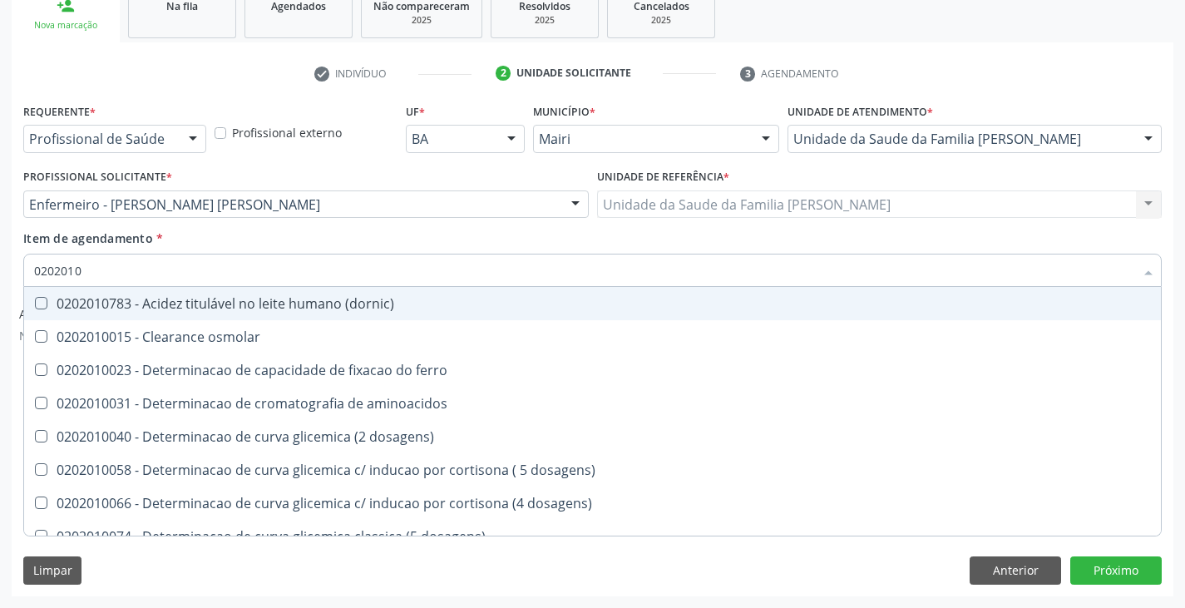
checkbox \) "true"
checkbox d-xilose "true"
type input "02020"
checkbox urico "false"
checkbox hdl "false"
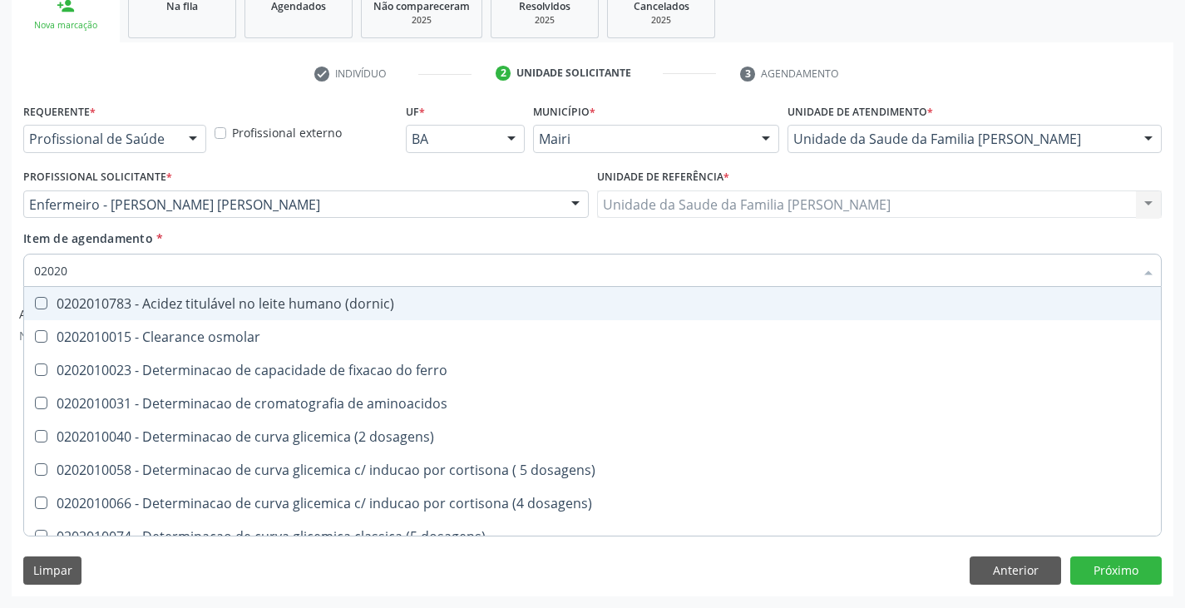
checkbox ldl "false"
checkbox total "false"
checkbox creatinina "false"
checkbox \(tgo\) "false"
checkbox \(tgp\) "false"
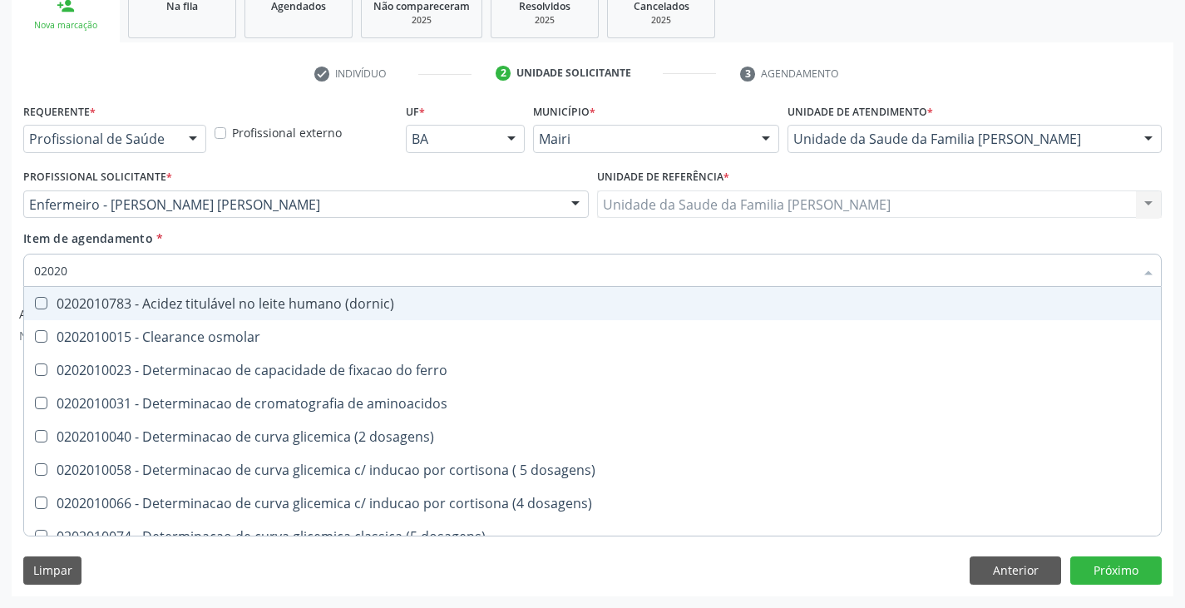
checkbox triglicerideos "false"
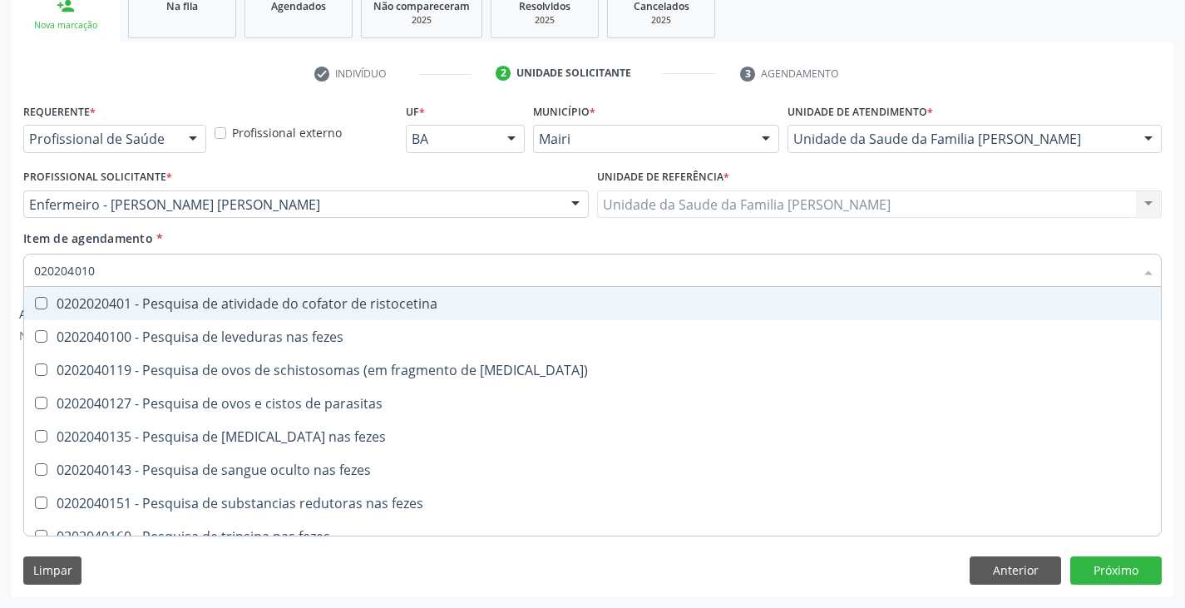
type input "0202040100"
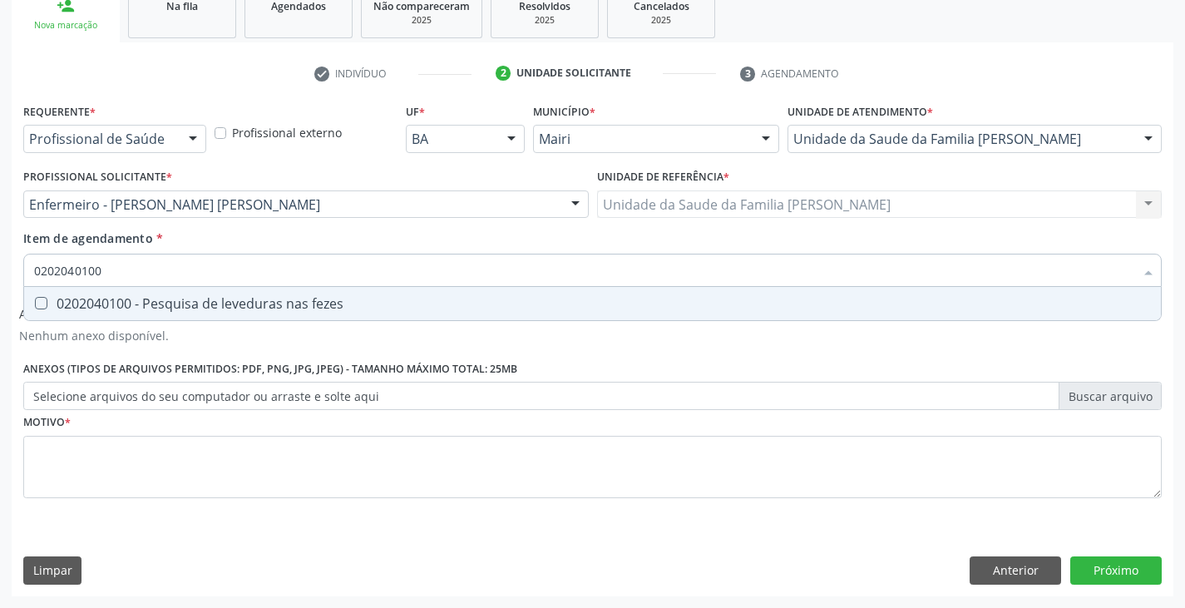
click at [183, 305] on div "0202040100 - Pesquisa de leveduras nas fezes" at bounding box center [592, 303] width 1116 height 13
checkbox fezes "true"
type input "02020401"
checkbox fezes "false"
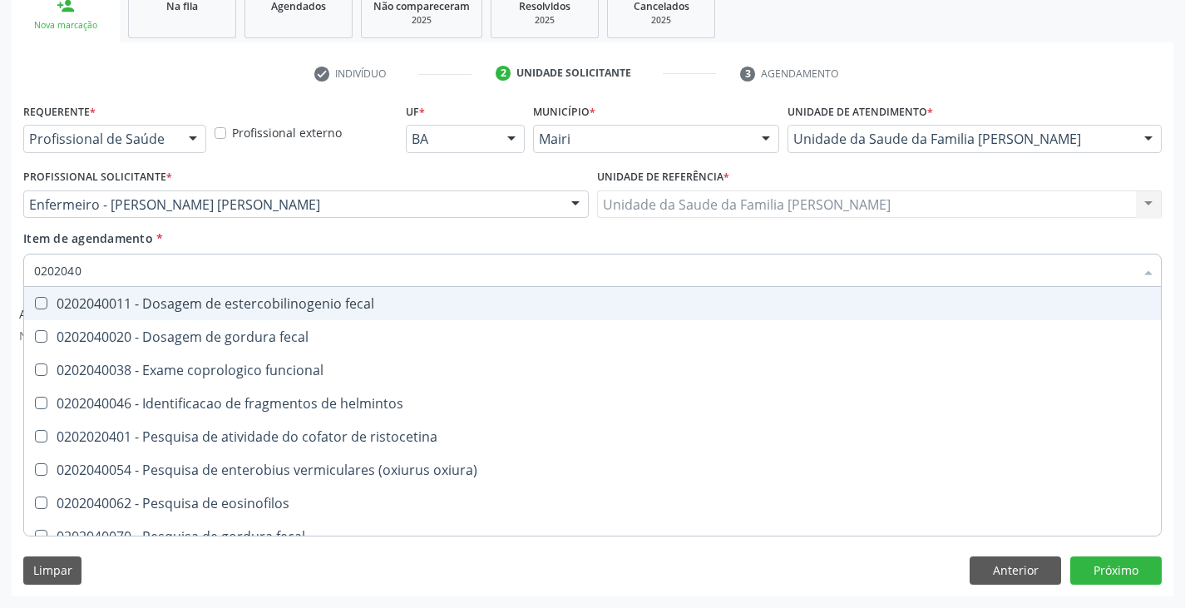
type input "020204"
checkbox fezes "false"
checkbox fezes "true"
type input "02020"
checkbox fezes "false"
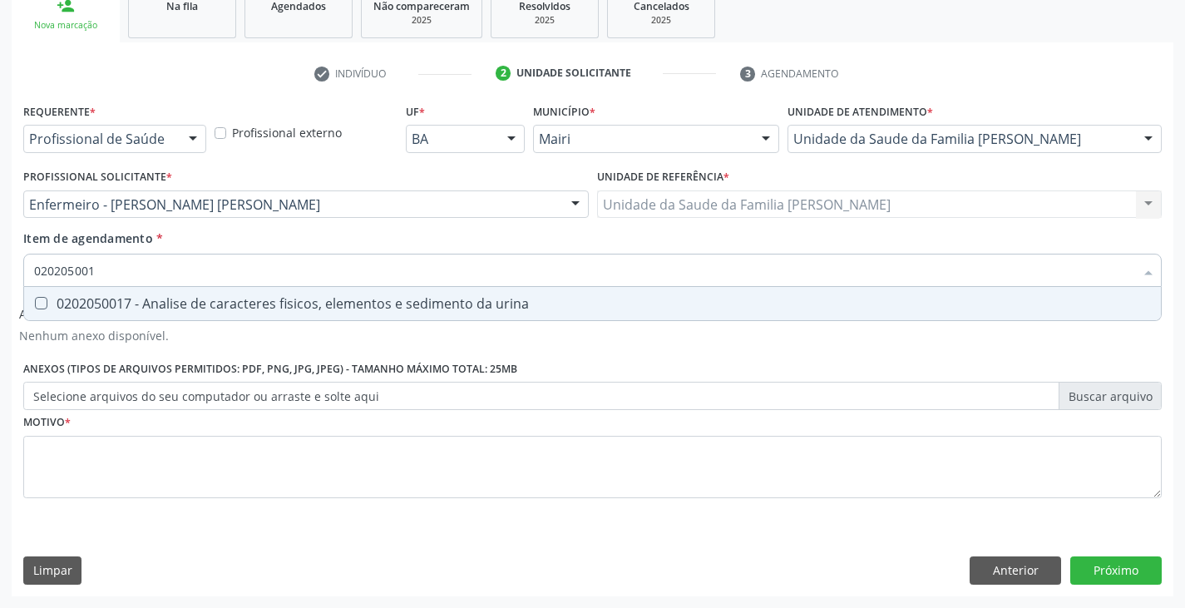
type input "0202050017"
click at [183, 305] on div "0202050017 - Analise de caracteres fisicos, elementos e sedimento da urina" at bounding box center [592, 303] width 1116 height 13
checkbox urina "true"
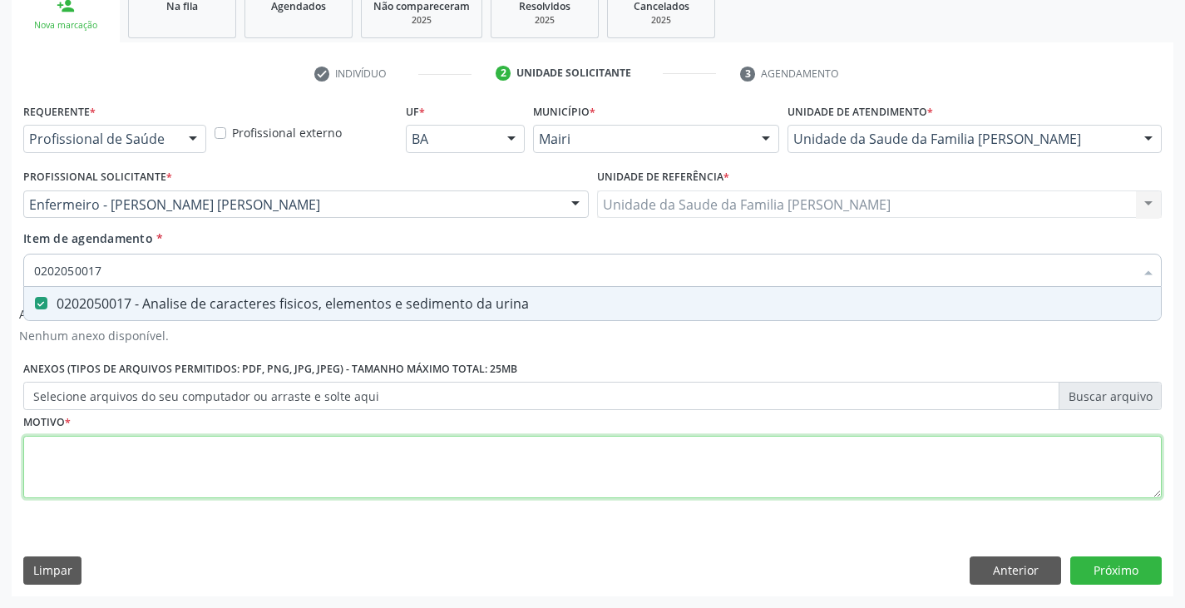
click at [148, 461] on div "Requerente * Profissional de Saúde Profissional de Saúde Paciente Nenhum result…" at bounding box center [592, 310] width 1138 height 422
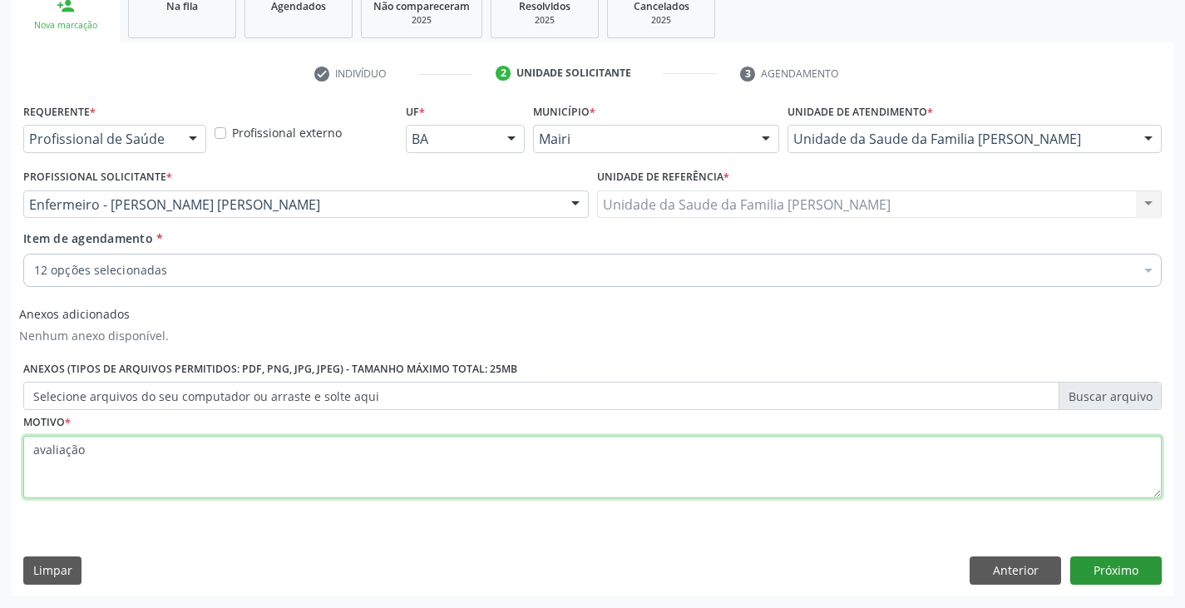
type textarea "avaliação"
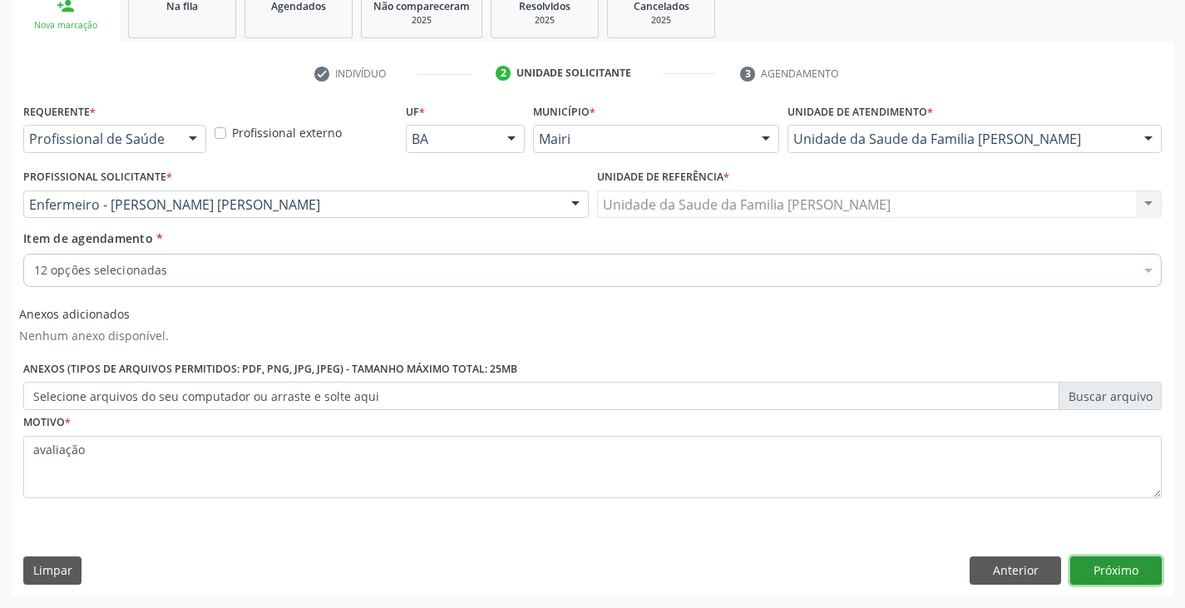
click at [1135, 559] on button "Próximo" at bounding box center [1115, 570] width 91 height 28
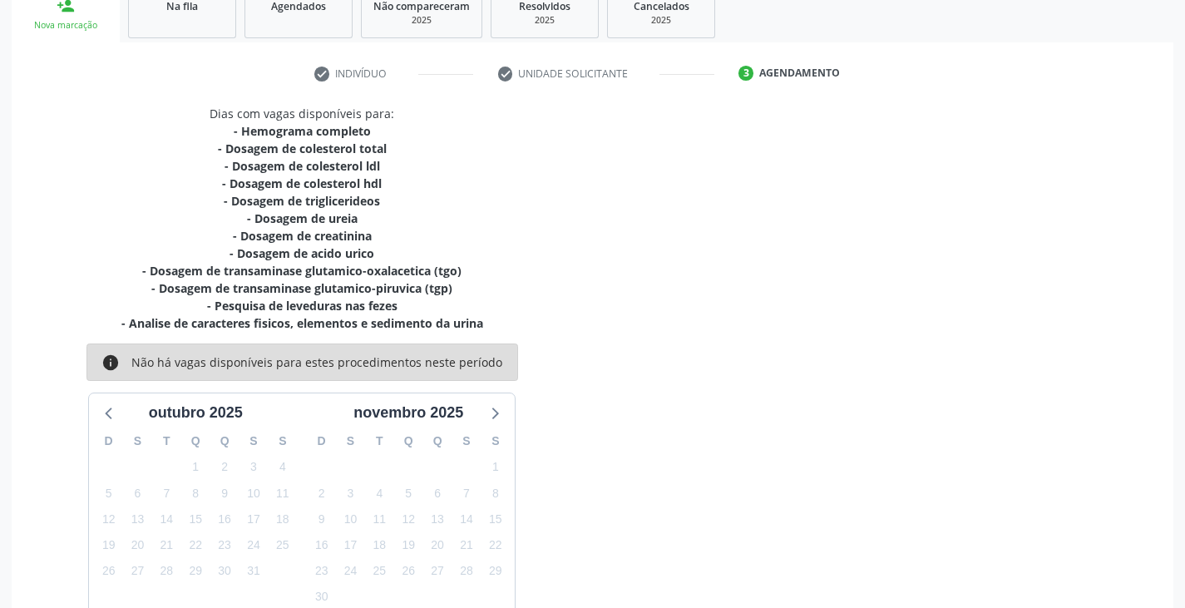
scroll to position [357, 0]
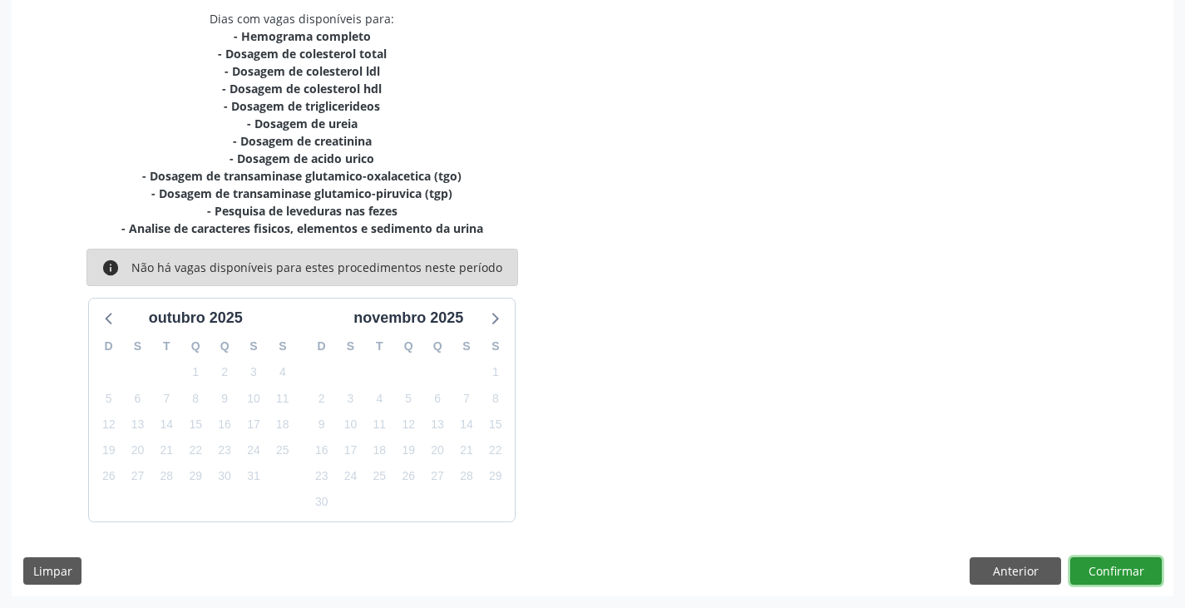
click at [1127, 572] on button "Confirmar" at bounding box center [1115, 571] width 91 height 28
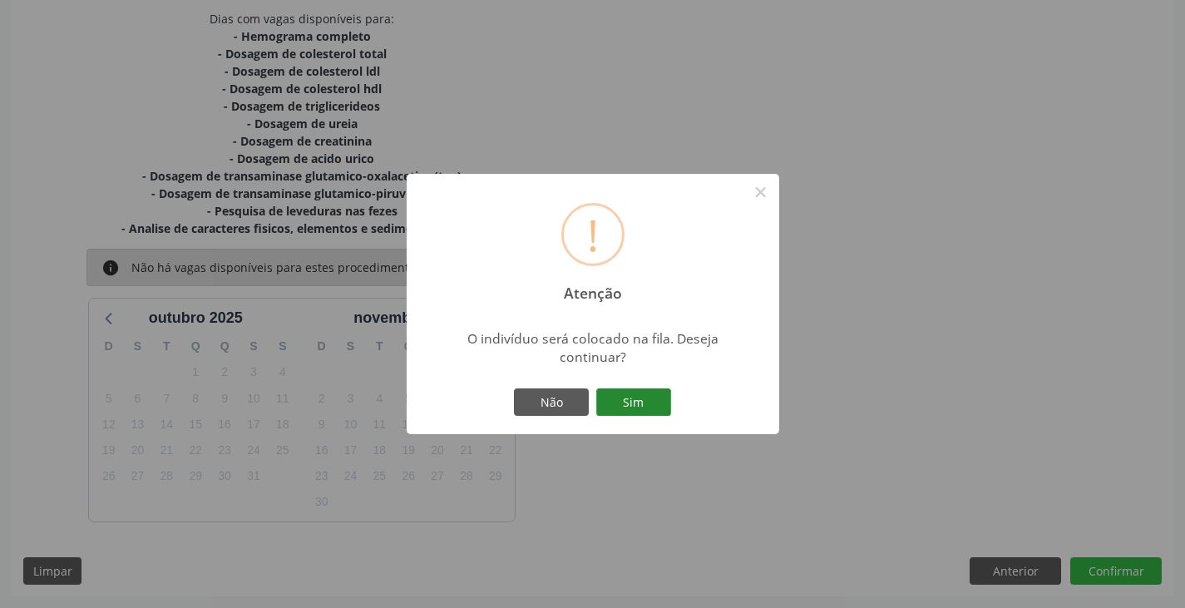
click at [647, 399] on button "Sim" at bounding box center [633, 402] width 75 height 28
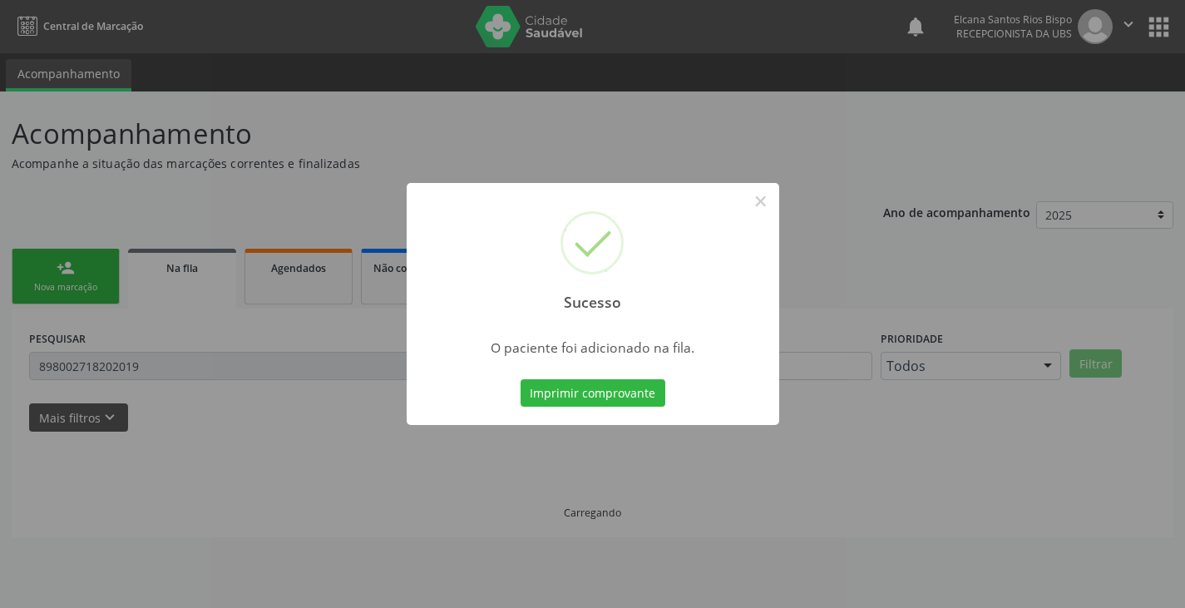
scroll to position [0, 0]
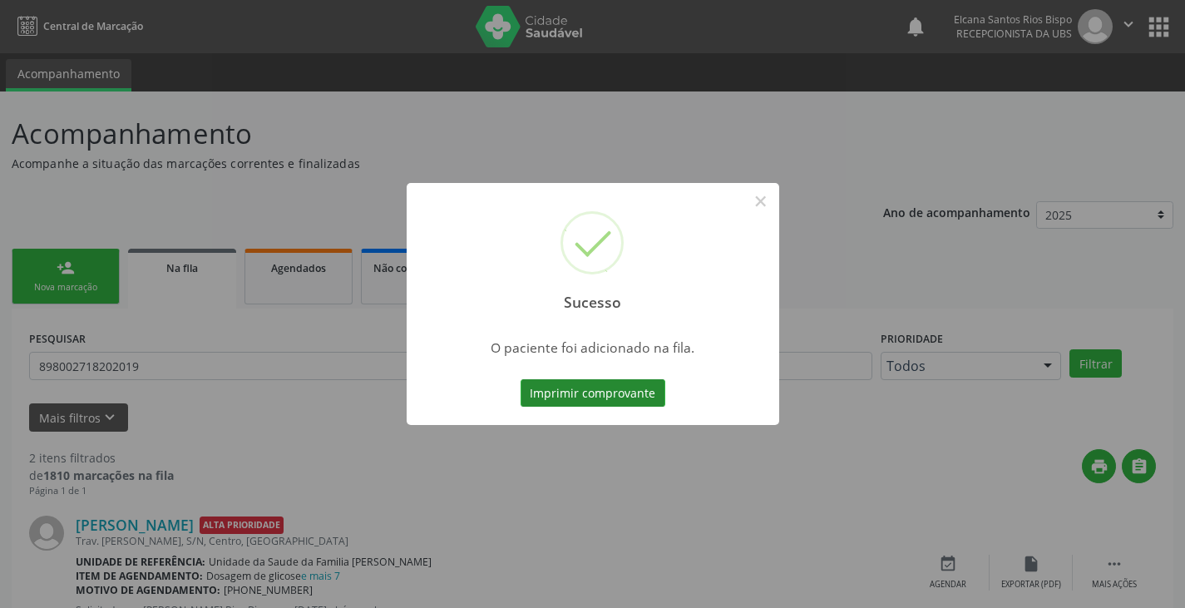
click at [632, 402] on button "Imprimir comprovante" at bounding box center [592, 393] width 145 height 28
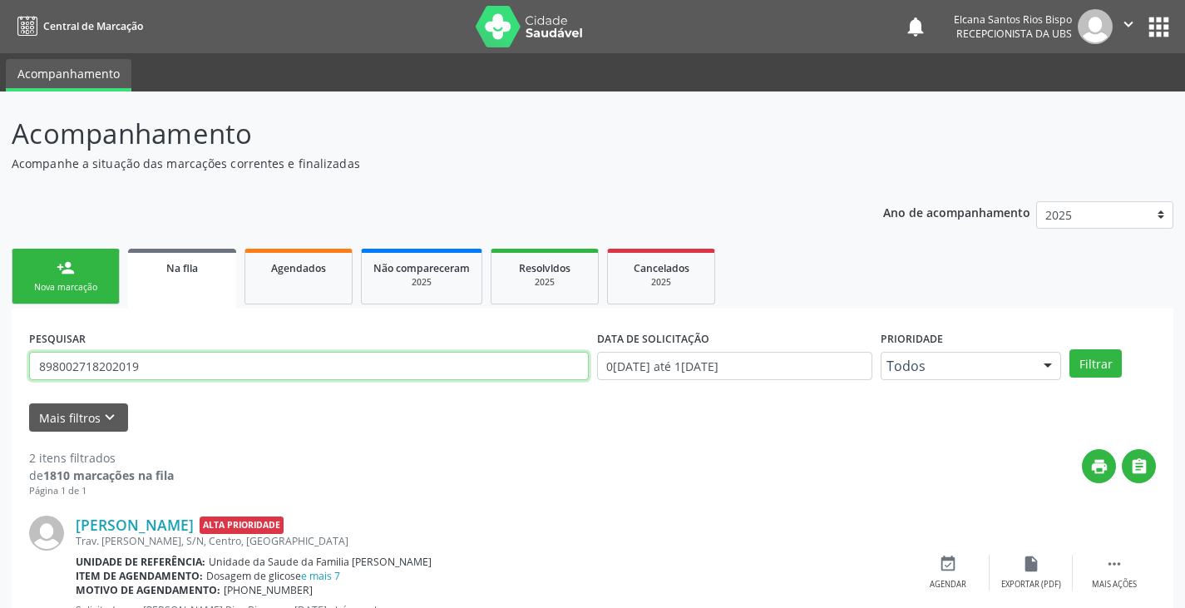
drag, startPoint x: 143, startPoint y: 367, endPoint x: 0, endPoint y: 387, distance: 144.5
click at [0, 387] on div "Acompanhamento Acompanhe a situação das marcações correntes e finalizadas Relat…" at bounding box center [592, 457] width 1185 height 732
paste input "705 0086 1273 6957"
type input "705 0086 1273 6957"
click at [1069, 349] on button "Filtrar" at bounding box center [1095, 363] width 52 height 28
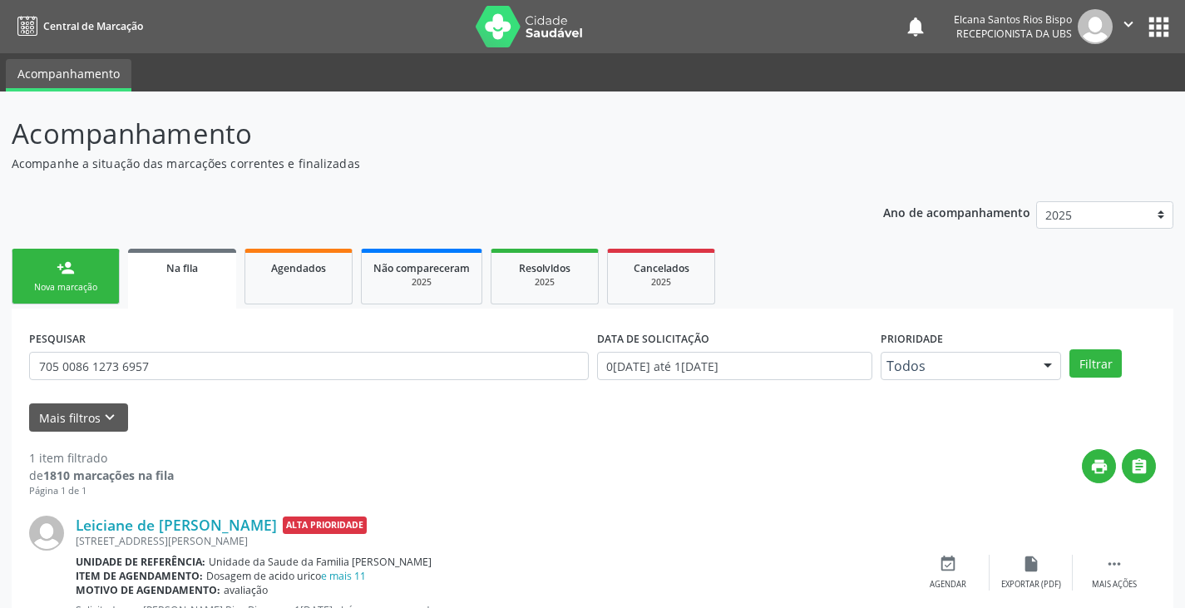
scroll to position [67, 0]
